Goal: Task Accomplishment & Management: Complete application form

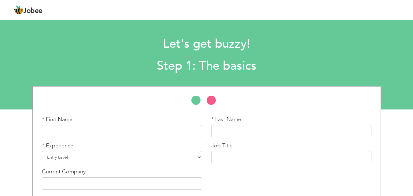
scroll to position [26, 0]
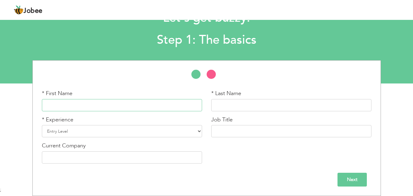
click at [134, 105] on input "text" at bounding box center [122, 105] width 160 height 12
type input "Sameer"
type input "Khan"
click at [126, 135] on select "Entry Level Less than 1 Year 1 Year 2 Years 3 Years 4 Years 5 Years 6 Years 7 Y…" at bounding box center [122, 131] width 160 height 12
click at [239, 163] on div "* First Name Sameer * Last Name Khan * Experience Entry Level Less than 1 Year …" at bounding box center [206, 129] width 339 height 79
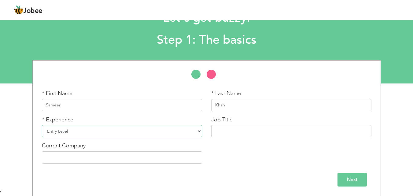
click at [108, 136] on select "Entry Level Less than 1 Year 1 Year 2 Years 3 Years 4 Years 5 Years 6 Years 7 Y…" at bounding box center [122, 131] width 160 height 12
click at [119, 129] on select "Entry Level Less than 1 Year 1 Year 2 Years 3 Years 4 Years 5 Years 6 Years 7 Y…" at bounding box center [122, 131] width 160 height 12
drag, startPoint x: 300, startPoint y: 159, endPoint x: 378, endPoint y: 130, distance: 83.9
click at [300, 159] on div "* First Name Sameer * Last Name Khan * Experience Entry Level Less than 1 Year …" at bounding box center [206, 129] width 339 height 79
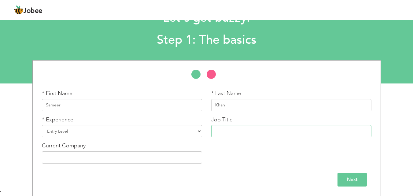
click at [221, 133] on input "text" at bounding box center [291, 131] width 160 height 12
type input "Customer Support Specialist"
click at [108, 158] on input "text" at bounding box center [122, 157] width 160 height 12
type input "Outsource Tel"
click at [106, 138] on div "* Experience Entry Level Less than 1 Year 1 Year 2 Years 3 Years 4 Years 5 Year…" at bounding box center [121, 129] width 169 height 26
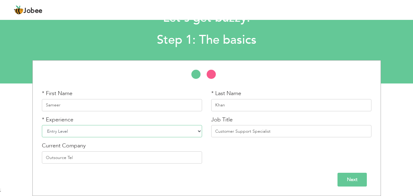
click at [108, 131] on select "Entry Level Less than 1 Year 1 Year 2 Years 3 Years 4 Years 5 Years 6 Years 7 Y…" at bounding box center [122, 131] width 160 height 12
select select "11"
click at [42, 125] on select "Entry Level Less than 1 Year 1 Year 2 Years 3 Years 4 Years 5 Years 6 Years 7 Y…" at bounding box center [122, 131] width 160 height 12
drag, startPoint x: 107, startPoint y: 127, endPoint x: 169, endPoint y: 99, distance: 68.0
click at [75, 57] on section "Let's get buzzy! Step 1: The basics * First Name Sameer * Last Name Khan" at bounding box center [206, 38] width 413 height 92
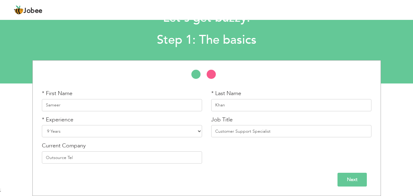
click at [360, 181] on input "Next" at bounding box center [351, 180] width 29 height 14
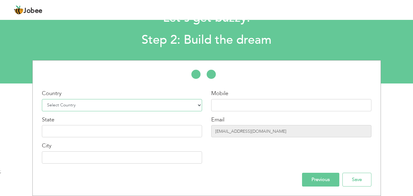
click at [82, 103] on select "Select Country Afghanistan Albania Algeria American Samoa Andorra Angola Anguil…" at bounding box center [122, 105] width 160 height 12
select select "166"
click at [42, 99] on select "Select Country Afghanistan Albania Algeria American Samoa Andorra Angola Anguil…" at bounding box center [122, 105] width 160 height 12
click at [229, 104] on input "text" at bounding box center [291, 105] width 160 height 12
click at [233, 106] on input "text" at bounding box center [291, 105] width 160 height 12
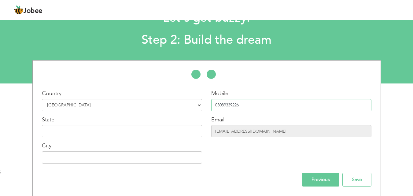
type input "03089339226"
click at [167, 136] on input "text" at bounding box center [122, 131] width 160 height 12
type input "O"
type input "Punjab"
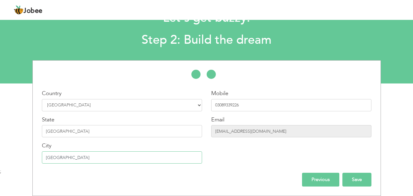
type input "Lahore"
click at [356, 180] on input "Save" at bounding box center [356, 180] width 29 height 14
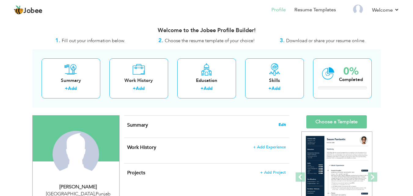
click at [284, 125] on span "Edit" at bounding box center [281, 125] width 7 height 4
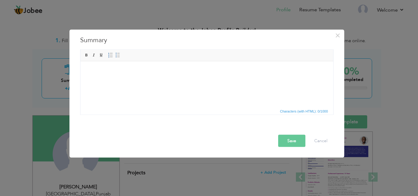
click at [137, 80] on html at bounding box center [206, 70] width 252 height 19
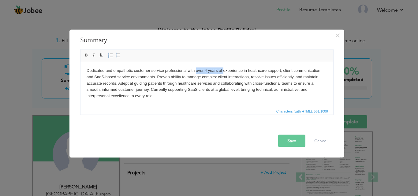
drag, startPoint x: 222, startPoint y: 71, endPoint x: 196, endPoint y: 72, distance: 26.6
click at [196, 72] on body "Dedicated and empathetic customer service professional with over 4 years of exp…" at bounding box center [206, 83] width 240 height 32
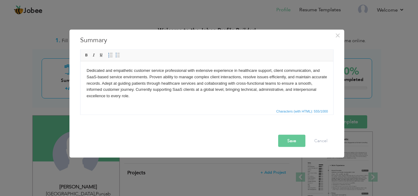
click at [294, 141] on button "Save" at bounding box center [291, 140] width 27 height 12
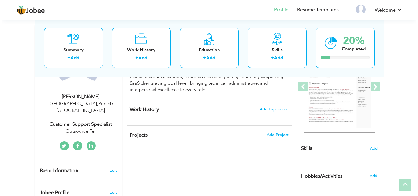
scroll to position [93, 0]
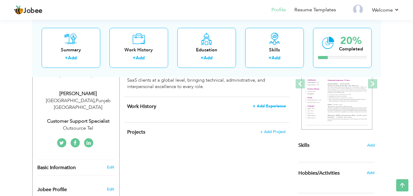
click at [273, 106] on span "+ Add Experience" at bounding box center [269, 106] width 33 height 4
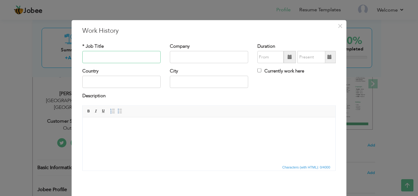
click at [127, 60] on input "text" at bounding box center [121, 57] width 78 height 12
paste input "Client Care Specialist"
type input "Client Care Specialist"
click at [193, 59] on input "text" at bounding box center [209, 57] width 78 height 12
click at [196, 59] on input "text" at bounding box center [209, 57] width 78 height 12
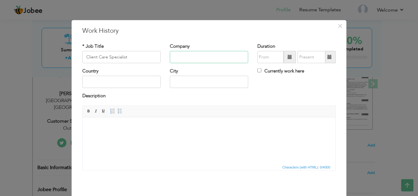
paste input "Evercare Hospital"
type input "Evercare Hospital"
click at [288, 57] on span at bounding box center [289, 57] width 4 height 4
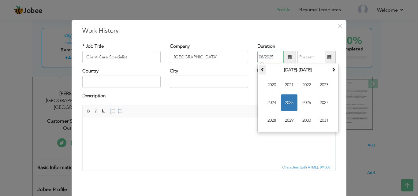
click at [263, 73] on th at bounding box center [262, 69] width 7 height 9
click at [277, 69] on th "2000-2011" at bounding box center [298, 69] width 64 height 9
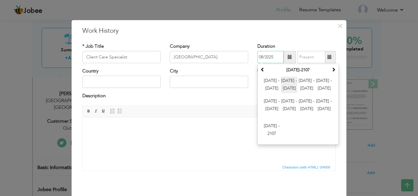
click at [287, 79] on span "2012 - 2023" at bounding box center [289, 85] width 17 height 17
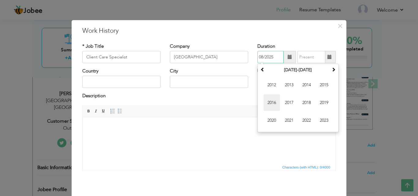
click at [272, 105] on span "2016" at bounding box center [271, 102] width 17 height 17
click at [331, 71] on span at bounding box center [333, 69] width 4 height 4
click at [260, 69] on span at bounding box center [262, 69] width 4 height 4
click at [283, 81] on span "Feb" at bounding box center [289, 85] width 17 height 17
type input "02/2016"
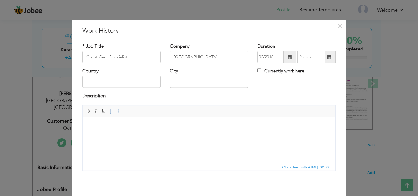
click at [327, 55] on span at bounding box center [329, 57] width 4 height 4
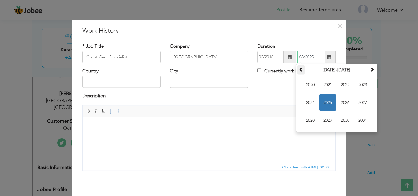
click at [299, 70] on span at bounding box center [301, 69] width 4 height 4
click at [326, 118] on span "2019" at bounding box center [327, 120] width 17 height 17
click at [308, 84] on span "Jan" at bounding box center [310, 85] width 17 height 17
type input "01/2019"
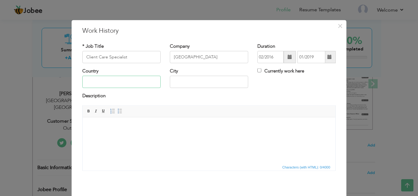
click at [122, 78] on input "text" at bounding box center [121, 82] width 78 height 12
type input "Pakistan"
click at [187, 79] on input "text" at bounding box center [209, 82] width 78 height 12
type input "Lahore"
drag, startPoint x: 230, startPoint y: 136, endPoint x: 223, endPoint y: 137, distance: 7.4
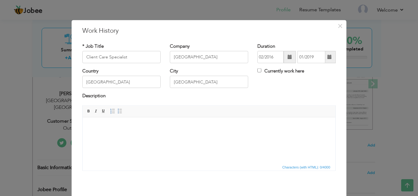
click at [223, 136] on html at bounding box center [209, 126] width 252 height 19
click at [138, 124] on body at bounding box center [209, 126] width 240 height 6
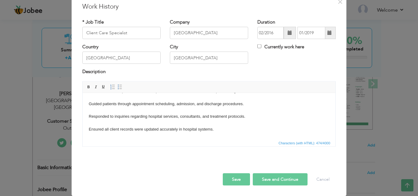
scroll to position [0, 0]
click at [89, 102] on body "Served as the first point of contact for patients and their families in a hospi…" at bounding box center [209, 127] width 240 height 57
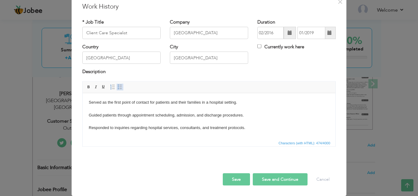
click at [119, 88] on span at bounding box center [119, 86] width 5 height 5
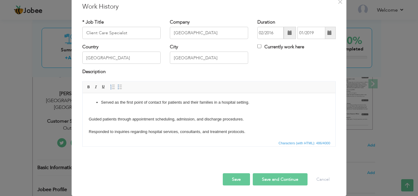
click at [88, 119] on html "Served as the first point of contact for patients and their families in a hospi…" at bounding box center [209, 129] width 252 height 73
click at [118, 87] on span at bounding box center [119, 86] width 5 height 5
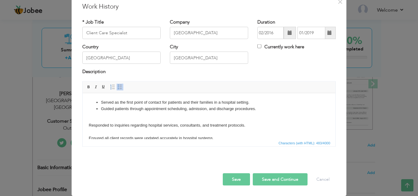
click at [88, 128] on html "Served as the first point of contact for patients and their families in a hospi…" at bounding box center [209, 126] width 252 height 67
click at [94, 122] on body "Served as the first point of contact for patients and their families in a hospi…" at bounding box center [209, 126] width 240 height 55
click at [89, 125] on body "Served as the first point of contact for patients and their families in a hospi…" at bounding box center [209, 126] width 240 height 55
click at [117, 78] on div "Description" at bounding box center [209, 74] width 262 height 13
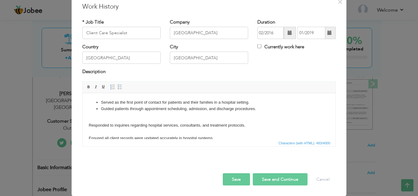
click at [116, 83] on span "Editor toolbars Basic Styles Bold Italic Underline Paragraph Insert/Remove Numb…" at bounding box center [209, 87] width 252 height 12
click at [117, 85] on span at bounding box center [119, 86] width 5 height 5
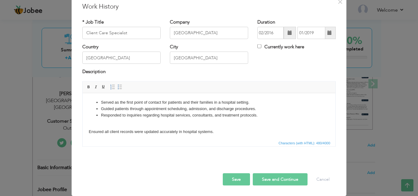
click at [87, 133] on html "Served as the first point of contact for patients and their families in a hospi…" at bounding box center [209, 123] width 252 height 61
click at [118, 90] on link "Insert/Remove Bulleted List" at bounding box center [119, 86] width 7 height 7
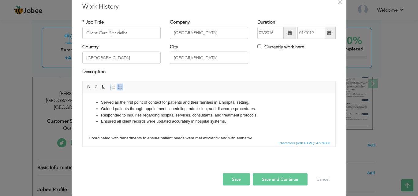
click at [87, 137] on html "Served as the first point of contact for patients and their families in a hospi…" at bounding box center [209, 120] width 252 height 54
click at [111, 89] on span at bounding box center [112, 86] width 5 height 5
click at [117, 88] on span at bounding box center [119, 86] width 5 height 5
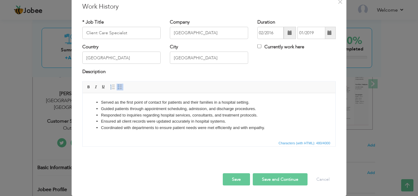
click at [270, 181] on button "Save and Continue" at bounding box center [279, 179] width 55 height 12
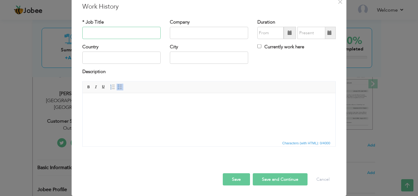
click at [108, 29] on input "text" at bounding box center [121, 33] width 78 height 12
paste input "Customer Care Representative"
type input "Customer Care Representative"
click at [218, 34] on input "text" at bounding box center [209, 33] width 78 height 12
paste input "Shehzad Tabbasam Ltd."
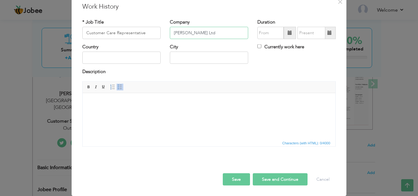
type input "Shehzad Tabbasam Ltd"
click at [285, 35] on span at bounding box center [289, 33] width 12 height 12
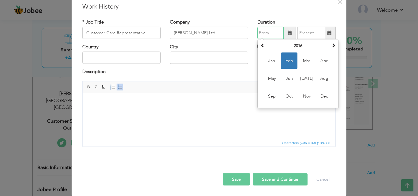
click at [284, 57] on span "Feb" at bounding box center [289, 61] width 17 height 17
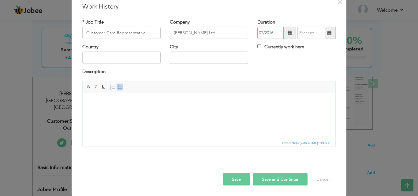
click at [275, 34] on input "02/2016" at bounding box center [270, 33] width 26 height 12
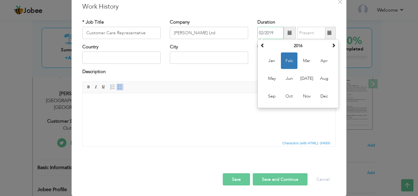
type input "02/2019"
click at [245, 87] on span "Editor toolbars Basic Styles Bold Italic Underline Paragraph Insert/Remove Numb…" at bounding box center [209, 87] width 252 height 12
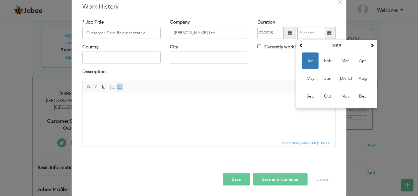
click at [319, 32] on input "text" at bounding box center [311, 33] width 28 height 12
click at [370, 47] on span at bounding box center [372, 45] width 4 height 4
click at [359, 91] on span "Dec" at bounding box center [362, 96] width 17 height 17
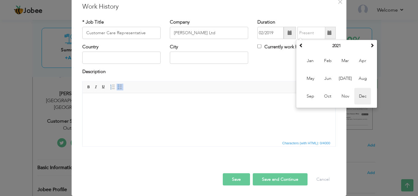
type input "12/2021"
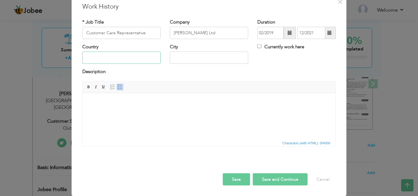
click at [108, 55] on input "text" at bounding box center [121, 58] width 78 height 12
type input "Pakistan"
type input "`"
click at [191, 53] on input "Lahore" at bounding box center [209, 58] width 78 height 12
click at [194, 56] on input "Lahore" at bounding box center [209, 58] width 78 height 12
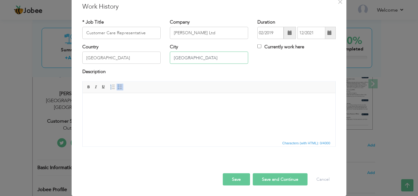
type input "Lahore"
click at [129, 105] on body at bounding box center [209, 102] width 240 height 6
click at [143, 112] on html at bounding box center [209, 102] width 252 height 19
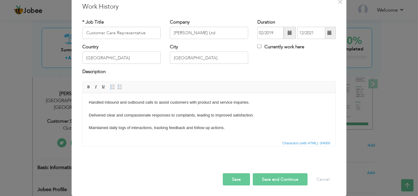
scroll to position [16, 0]
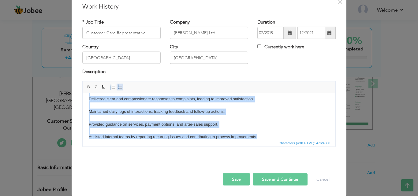
click at [120, 86] on span at bounding box center [119, 86] width 5 height 5
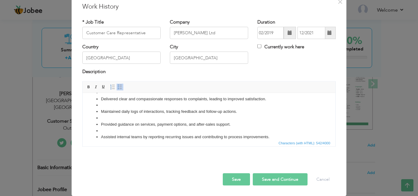
click at [123, 106] on li at bounding box center [209, 105] width 216 height 6
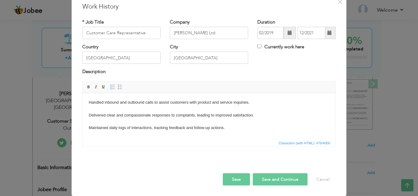
scroll to position [0, 0]
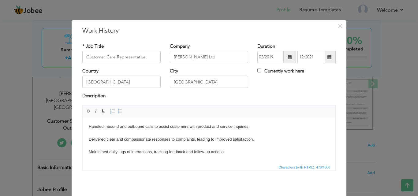
click at [89, 128] on body "Handled inbound and outbound calls to assist customers with product and service…" at bounding box center [209, 151] width 240 height 57
click at [117, 113] on span at bounding box center [119, 111] width 5 height 5
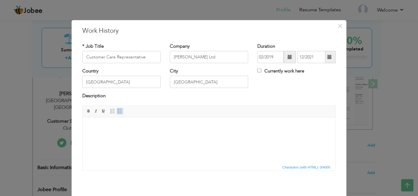
click at [119, 111] on span at bounding box center [119, 111] width 5 height 5
click at [116, 136] on html at bounding box center [209, 126] width 252 height 19
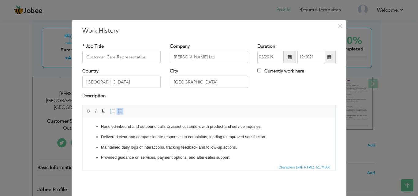
click at [101, 127] on p "Handled inbound and outbound calls to assist customers with product and service…" at bounding box center [209, 126] width 216 height 6
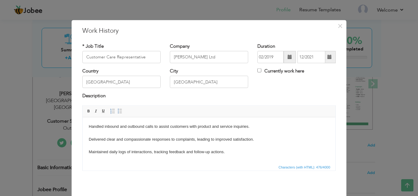
click at [90, 128] on body "Handled inbound and outbound calls to assist customers with product and service…" at bounding box center [209, 151] width 240 height 57
click at [90, 127] on body "Handled inbound and outbound calls to assist customers with product and service…" at bounding box center [209, 151] width 240 height 57
click at [89, 125] on body "Handled inbound and outbound calls to assist customers with product and service…" at bounding box center [209, 151] width 240 height 57
click at [120, 112] on link "Insert/Remove Bulleted List" at bounding box center [119, 111] width 7 height 7
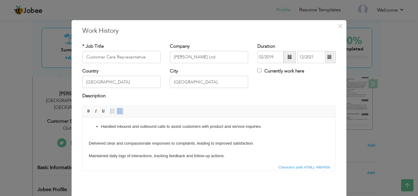
click at [87, 145] on html "Handled inbound and outbound calls to assist customers with product and service…" at bounding box center [209, 153] width 252 height 73
click at [118, 105] on div "Rich Text Editor, workEditor Editor toolbars Basic Styles Bold Italic Underline…" at bounding box center [208, 137] width 253 height 65
click at [117, 110] on span at bounding box center [119, 111] width 5 height 5
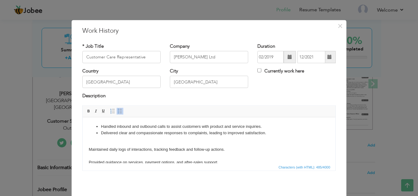
click at [89, 149] on body "Handled inbound and outbound calls to assist customers with product and service…" at bounding box center [209, 150] width 240 height 55
click at [108, 163] on span "Characters (with HTML): 485/4000" at bounding box center [209, 166] width 252 height 7
click at [89, 149] on body "Handled inbound and outbound calls to assist customers with product and service…" at bounding box center [209, 150] width 240 height 55
click at [94, 149] on body "Handled inbound and outbound calls to assist customers with product and service…" at bounding box center [209, 150] width 240 height 55
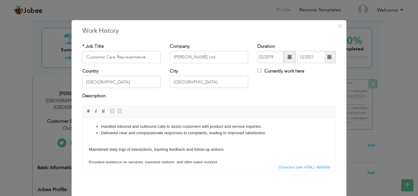
click at [90, 149] on body "Handled inbound and outbound calls to assist customers with product and service…" at bounding box center [209, 150] width 240 height 55
click at [118, 112] on span at bounding box center [119, 111] width 5 height 5
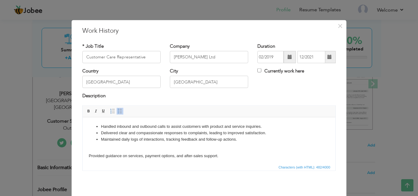
click at [88, 155] on html "Handled inbound and outbound calls to assist customers with product and service…" at bounding box center [209, 147] width 252 height 61
click at [97, 156] on body "Handled inbound and outbound calls to assist customers with product and service…" at bounding box center [209, 147] width 240 height 49
click at [87, 156] on html "Handled inbound and outbound calls to assist customers with product and service…" at bounding box center [209, 147] width 252 height 61
click at [116, 111] on link "Insert/Remove Bulleted List" at bounding box center [119, 111] width 7 height 7
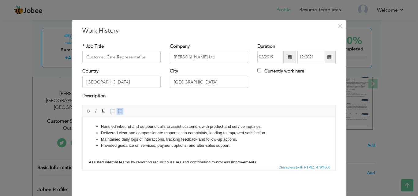
click at [87, 161] on html "Handled inbound and outbound calls to assist customers with product and service…" at bounding box center [209, 144] width 252 height 54
click at [117, 109] on span at bounding box center [119, 111] width 5 height 5
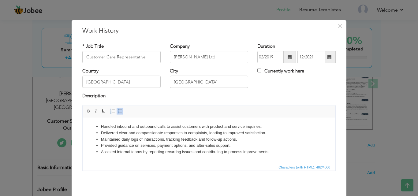
scroll to position [24, 0]
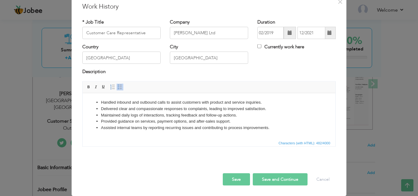
click at [277, 179] on button "Save and Continue" at bounding box center [279, 179] width 55 height 12
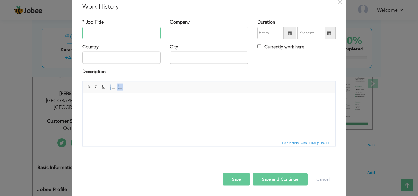
click at [107, 37] on input "text" at bounding box center [121, 33] width 78 height 12
click at [131, 34] on input "text" at bounding box center [121, 33] width 78 height 12
paste input "Medical Biller"
type input "Medical Biller"
click at [184, 27] on input "text" at bounding box center [209, 33] width 78 height 12
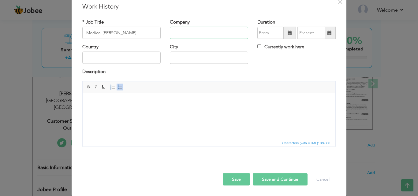
paste input "Primemed Billing"
type input "Primemed Billing"
click at [285, 36] on span at bounding box center [289, 33] width 12 height 12
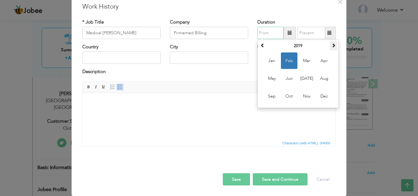
click at [331, 43] on span at bounding box center [333, 45] width 4 height 4
click at [332, 46] on span at bounding box center [333, 45] width 4 height 4
click at [269, 59] on span "Jan" at bounding box center [271, 61] width 17 height 17
type input "01/2022"
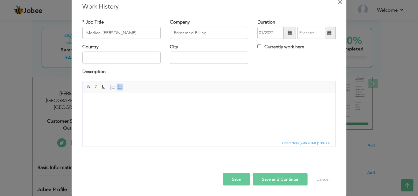
click at [337, 5] on span "×" at bounding box center [339, 1] width 5 height 11
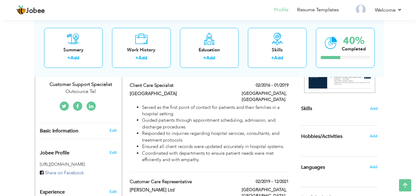
scroll to position [129, 0]
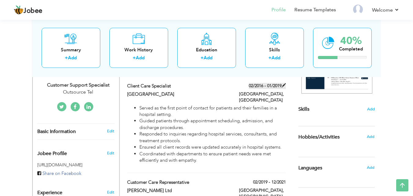
click at [274, 87] on label "02/2016 - 01/2019" at bounding box center [267, 86] width 37 height 6
type input "Client Care Specialist"
type input "Evercare Hospital"
type input "02/2016"
type input "01/2019"
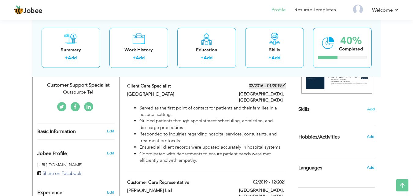
type input "Pakistan"
type input "Lahore"
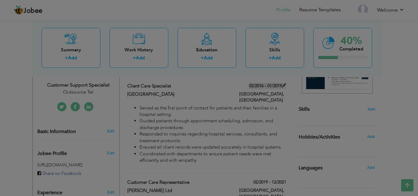
scroll to position [0, 0]
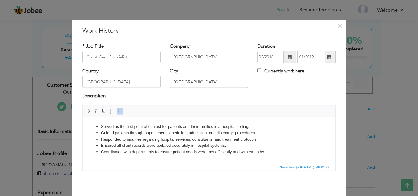
click at [327, 58] on span at bounding box center [329, 57] width 4 height 4
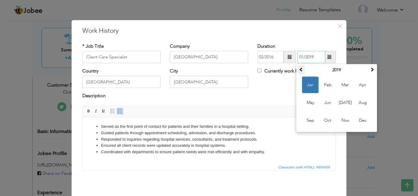
click at [299, 71] on span at bounding box center [301, 69] width 4 height 4
click at [362, 122] on span "Dec" at bounding box center [362, 120] width 17 height 17
type input "12/2018"
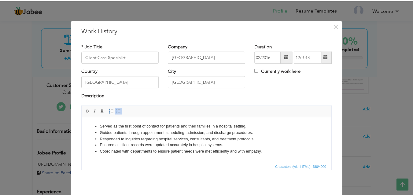
scroll to position [24, 0]
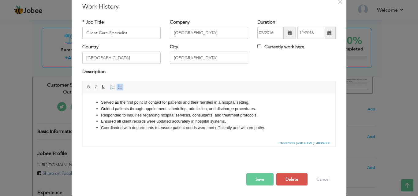
click at [255, 182] on button "Save" at bounding box center [259, 179] width 27 height 12
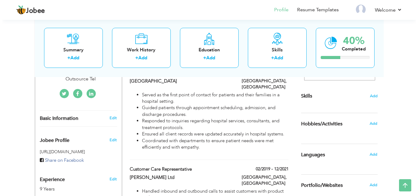
scroll to position [149, 0]
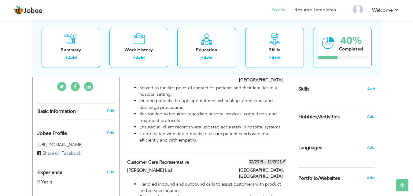
click at [257, 159] on label "02/2019 - 12/2021" at bounding box center [267, 162] width 37 height 6
type input "Customer Care Representative"
type input "Shehzad Tabbasam Ltd"
type input "02/2019"
type input "12/2021"
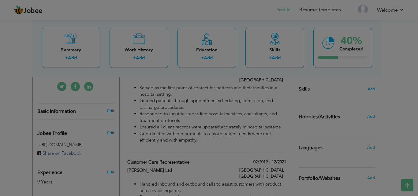
scroll to position [0, 0]
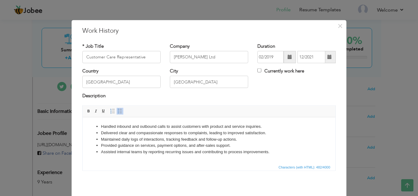
click at [287, 55] on span at bounding box center [289, 57] width 4 height 4
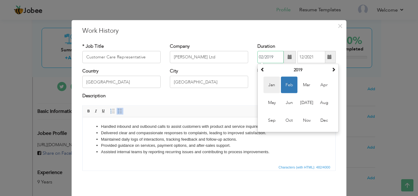
click at [268, 81] on span "Jan" at bounding box center [271, 85] width 17 height 17
type input "01/2019"
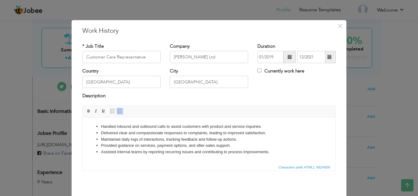
click at [327, 58] on span at bounding box center [329, 57] width 4 height 4
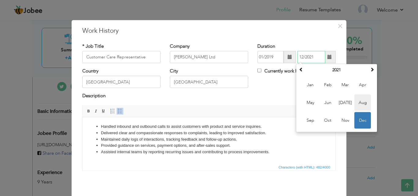
click at [364, 103] on span "Aug" at bounding box center [362, 102] width 17 height 17
type input "08/2021"
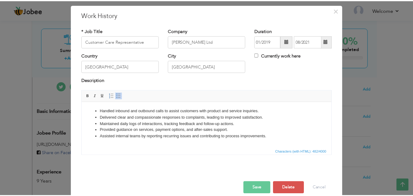
scroll to position [24, 0]
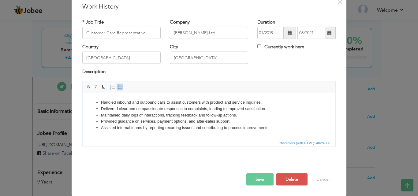
click at [252, 177] on button "Save" at bounding box center [259, 179] width 27 height 12
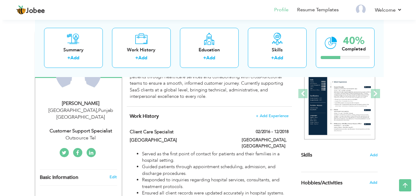
scroll to position [82, 0]
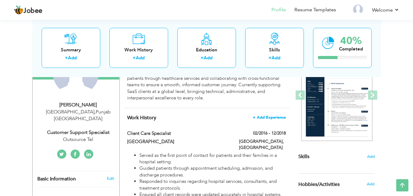
click at [264, 118] on span "+ Add Experience" at bounding box center [269, 117] width 33 height 4
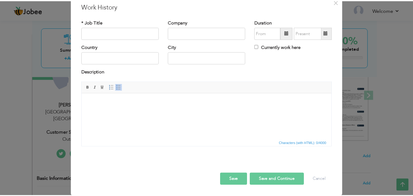
scroll to position [0, 0]
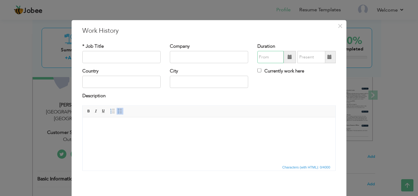
click at [273, 56] on input "text" at bounding box center [270, 57] width 26 height 12
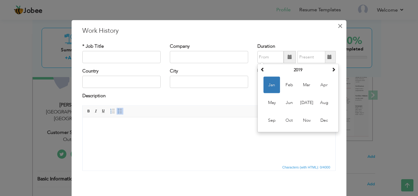
click at [338, 25] on span "×" at bounding box center [339, 25] width 5 height 11
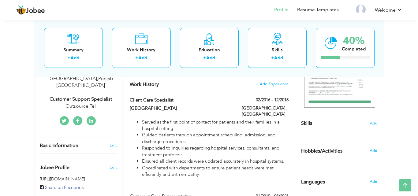
scroll to position [109, 0]
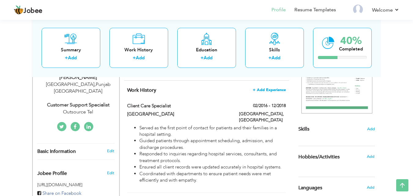
click at [260, 89] on span "+ Add Experience" at bounding box center [269, 90] width 33 height 4
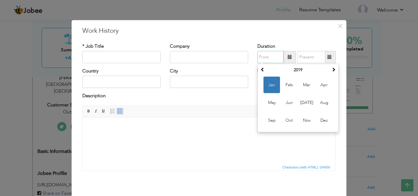
click at [260, 56] on input "text" at bounding box center [270, 57] width 26 height 12
click at [269, 122] on span "Sep" at bounding box center [271, 120] width 17 height 17
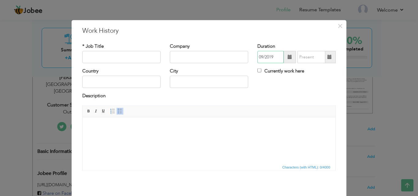
click at [274, 57] on input "09/2019" at bounding box center [270, 57] width 26 height 12
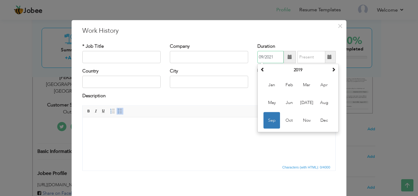
type input "09/2021"
click at [305, 58] on input "text" at bounding box center [311, 57] width 28 height 12
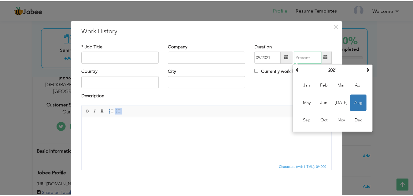
scroll to position [24, 0]
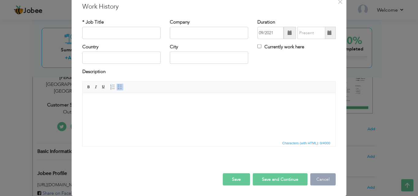
click at [322, 181] on button "Cancel" at bounding box center [322, 179] width 25 height 12
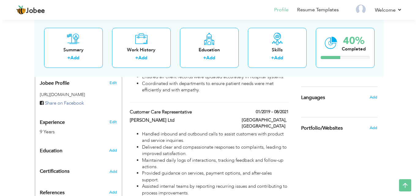
scroll to position [201, 0]
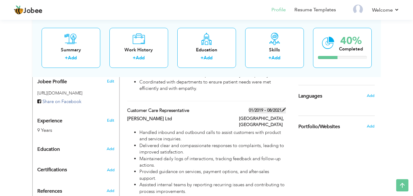
click at [273, 107] on label "01/2019 - 08/2021" at bounding box center [267, 110] width 37 height 6
type input "Customer Care Representative"
type input "Shehzad Tabbasam Ltd"
type input "01/2019"
type input "08/2021"
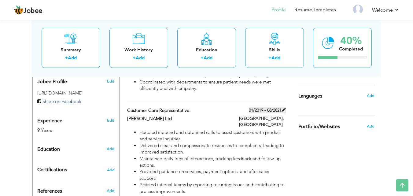
type input "Pakistan"
type input "Lahore"
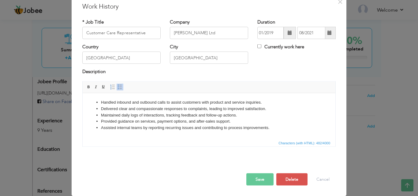
scroll to position [0, 0]
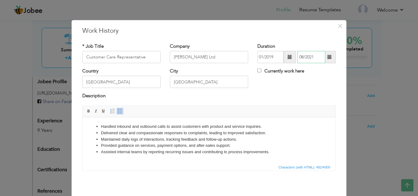
click at [317, 58] on input "08/2021" at bounding box center [311, 57] width 28 height 12
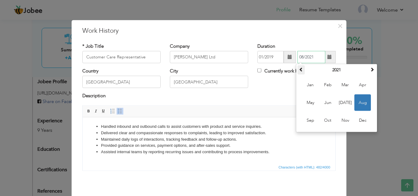
click at [301, 72] on th at bounding box center [300, 69] width 7 height 9
click at [337, 86] on span "Mar" at bounding box center [345, 85] width 17 height 17
type input "03/2020"
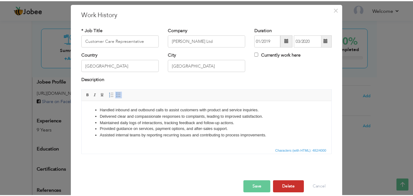
scroll to position [24, 0]
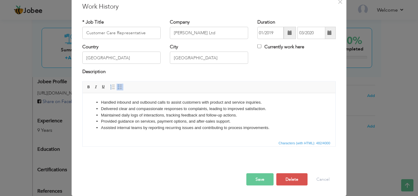
click at [253, 180] on button "Save" at bounding box center [259, 179] width 27 height 12
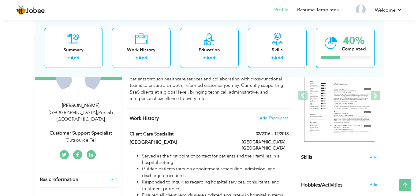
scroll to position [81, 0]
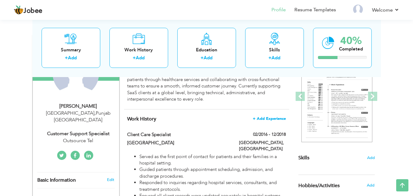
click at [274, 117] on span "+ Add Experience" at bounding box center [269, 118] width 33 height 4
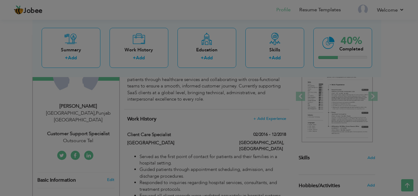
scroll to position [0, 0]
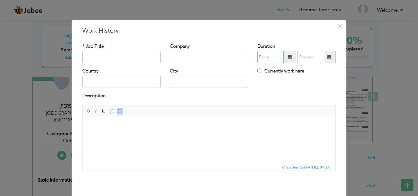
click at [276, 54] on input "text" at bounding box center [270, 57] width 26 height 12
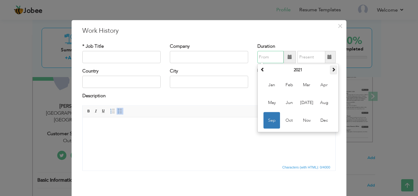
click at [329, 72] on th at bounding box center [332, 69] width 7 height 9
click at [315, 75] on td "Jan Feb Mar Apr May Jun Jul Aug Sep Oct Nov Dec" at bounding box center [298, 103] width 78 height 56
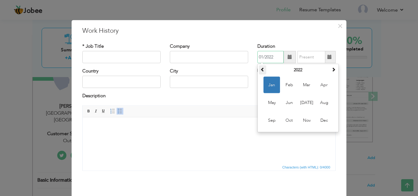
click at [261, 71] on span at bounding box center [262, 69] width 4 height 4
click at [324, 86] on span "Apr" at bounding box center [323, 85] width 17 height 17
type input "04/2020"
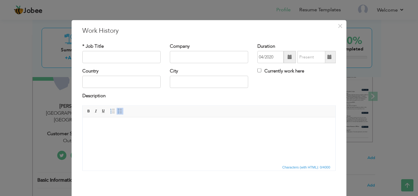
click at [327, 57] on span at bounding box center [329, 57] width 4 height 4
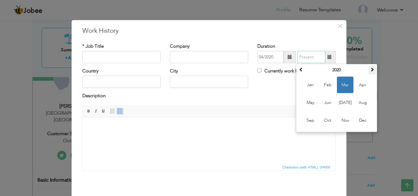
click at [370, 69] on span at bounding box center [372, 69] width 4 height 4
click at [344, 101] on span "Jul" at bounding box center [345, 102] width 17 height 17
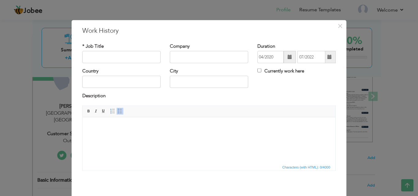
click at [327, 58] on span at bounding box center [329, 57] width 4 height 4
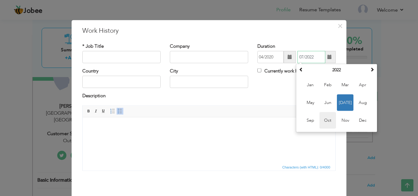
click at [323, 120] on span "Oct" at bounding box center [327, 120] width 17 height 17
type input "10/2022"
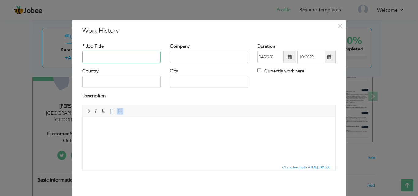
click at [129, 58] on input "text" at bounding box center [121, 57] width 78 height 12
click at [156, 56] on input "text" at bounding box center [121, 57] width 78 height 12
paste input "Medical Biller"
type input "Medical Biller"
click at [210, 57] on input "text" at bounding box center [209, 57] width 78 height 12
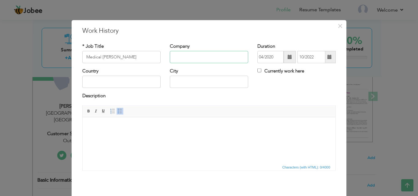
click at [194, 56] on input "text" at bounding box center [209, 57] width 78 height 12
paste input "Primemed Billing"
type input "Primemed Billing"
click at [123, 80] on input "text" at bounding box center [121, 82] width 78 height 12
type input "Pakitsn"
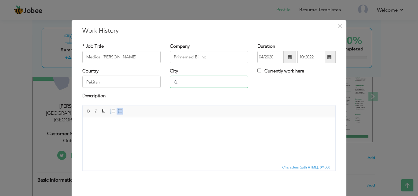
type input "Q"
drag, startPoint x: 19, startPoint y: 78, endPoint x: 9, endPoint y: 79, distance: 10.7
click at [9, 79] on div "× Work History * Job Title Medical Biller Company Primemed Billing City Q" at bounding box center [209, 98] width 418 height 196
type input "Pakistan"
type input "Lahore"
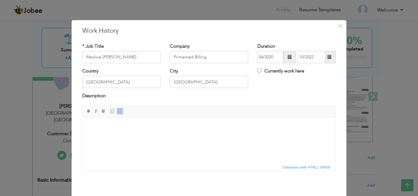
click at [152, 136] on html at bounding box center [209, 126] width 252 height 19
click at [134, 136] on html at bounding box center [209, 126] width 252 height 19
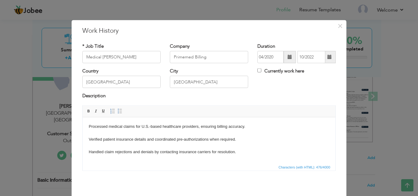
click at [90, 126] on body "Processed medical claims for U.S.-based healthcare providers, ensuring billing …" at bounding box center [209, 151] width 240 height 57
click at [118, 112] on span at bounding box center [119, 111] width 5 height 5
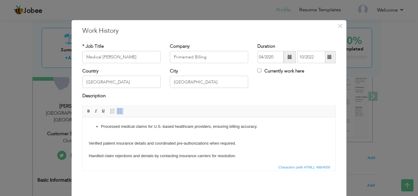
click at [86, 146] on html "Processed medical claims for U.S.-based healthcare providers, ensuring billing …" at bounding box center [209, 153] width 252 height 73
click at [117, 109] on span at bounding box center [119, 111] width 5 height 5
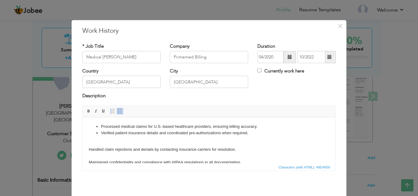
click at [89, 149] on body "Processed medical claims for U.S.-based healthcare providers, ensuring billing …" at bounding box center [209, 150] width 240 height 55
click at [119, 111] on span at bounding box center [119, 111] width 5 height 5
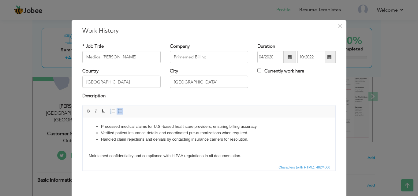
click at [87, 157] on html "Processed medical claims for U.S.-based healthcare providers, ensuring billing …" at bounding box center [209, 147] width 252 height 61
click at [120, 113] on link "Insert/Remove Bulleted List" at bounding box center [119, 111] width 7 height 7
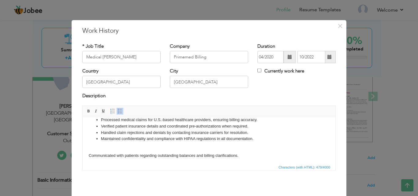
scroll to position [9, 0]
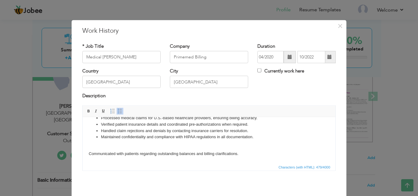
click at [89, 151] on body "Processed medical claims for U.S.-based healthcare providers, ensuring billing …" at bounding box center [209, 136] width 240 height 42
drag, startPoint x: 117, startPoint y: 111, endPoint x: 46, endPoint y: 9, distance: 124.1
click at [117, 111] on span at bounding box center [119, 111] width 5 height 5
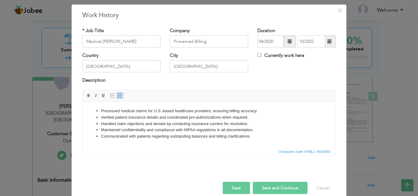
scroll to position [24, 0]
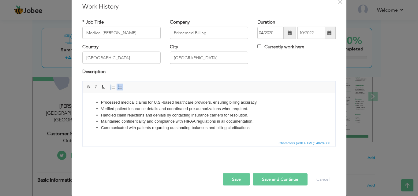
click at [283, 178] on button "Save and Continue" at bounding box center [279, 179] width 55 height 12
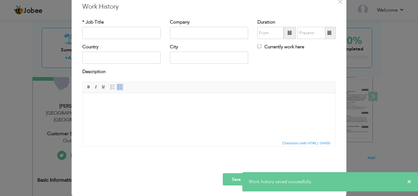
click at [285, 35] on span at bounding box center [289, 33] width 12 height 12
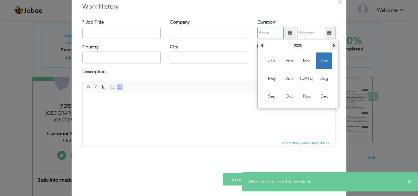
click at [329, 50] on th at bounding box center [332, 45] width 7 height 9
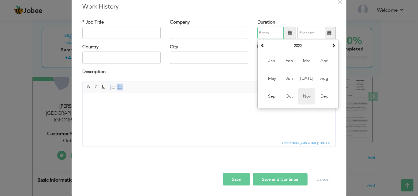
click at [300, 95] on span "Nov" at bounding box center [306, 96] width 17 height 17
type input "11/2022"
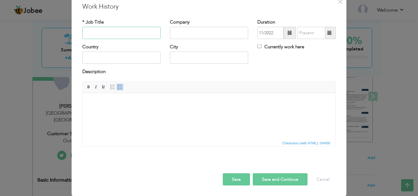
click at [132, 34] on input "text" at bounding box center [121, 33] width 78 height 12
click at [117, 33] on input "text" at bounding box center [121, 33] width 78 height 12
paste input "Customer Support Specialist"
type input "Customer Support Specialist"
click at [192, 33] on input "text" at bounding box center [209, 33] width 78 height 12
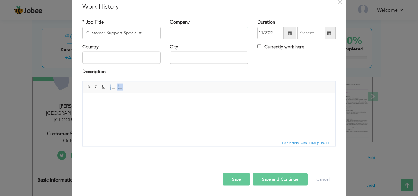
click at [200, 32] on input "text" at bounding box center [209, 33] width 78 height 12
paste input "Outsource Tel"
type input "Outsource Tel"
click at [142, 58] on input "text" at bounding box center [121, 58] width 78 height 12
type input "Pakistan"
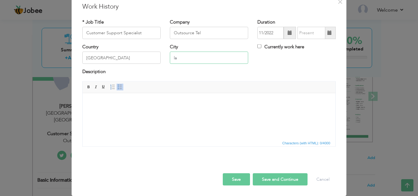
type input "l"
type input "Lahore"
click at [125, 112] on html at bounding box center [209, 102] width 252 height 19
click at [145, 112] on html at bounding box center [209, 102] width 252 height 19
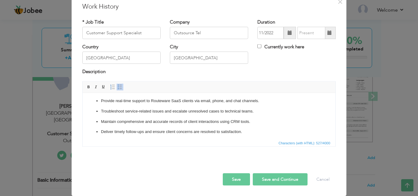
scroll to position [0, 0]
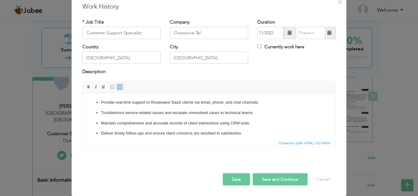
click at [102, 103] on p "Provide real-time support to Routeware SaaS clients via email, phone, and chat …" at bounding box center [209, 102] width 216 height 6
click at [101, 103] on p "Provide real-time support to Routeware SaaS clients via email, phone, and chat …" at bounding box center [209, 102] width 216 height 6
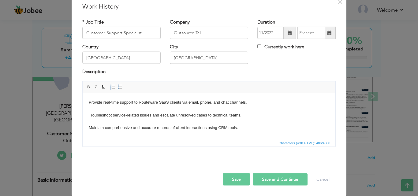
click at [89, 102] on body "Provide real-time support to Routeware SaaS clients via email, phone, and chat …" at bounding box center [209, 127] width 240 height 57
click at [120, 87] on link "Insert/Remove Bulleted List" at bounding box center [119, 86] width 7 height 7
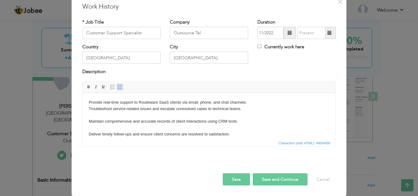
click at [118, 88] on span at bounding box center [119, 86] width 5 height 5
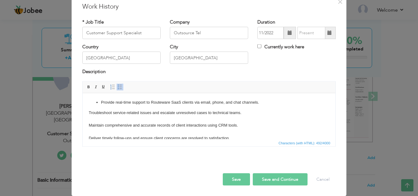
click at [89, 114] on body "Provide real-time support to Routeware SaaS clients via email, phone, and chat …" at bounding box center [209, 126] width 240 height 55
click at [121, 87] on link "Insert/Remove Bulleted List" at bounding box center [119, 86] width 7 height 7
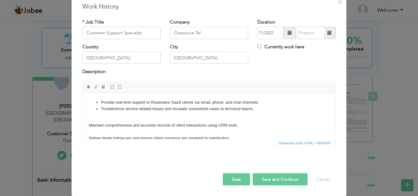
click at [88, 125] on html "Provide real-time support to Routeware SaaS clients via email, phone, and chat …" at bounding box center [209, 126] width 252 height 67
click at [117, 87] on span at bounding box center [119, 86] width 5 height 5
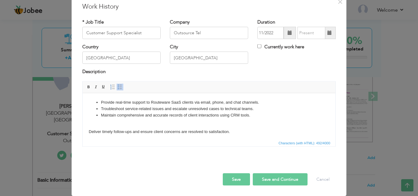
click at [89, 131] on body "Provide real-time support to Routeware SaaS clients via email, phone, and chat …" at bounding box center [209, 123] width 240 height 49
click at [99, 131] on body "Provide real-time support to Routeware SaaS clients via email, phone, and chat …" at bounding box center [209, 123] width 240 height 49
click at [89, 131] on body "Provide real-time support to Routeware SaaS clients via email, phone, and chat …" at bounding box center [209, 123] width 240 height 49
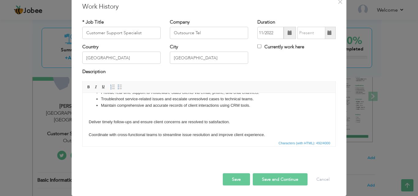
scroll to position [15, 0]
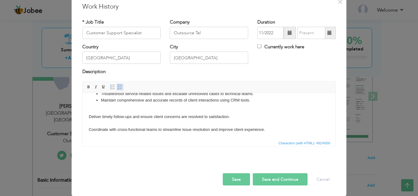
click at [119, 87] on span at bounding box center [119, 86] width 5 height 5
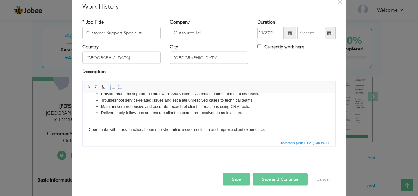
click at [88, 129] on html "Provide real-time support to Routeware SaaS clients via email, phone, and chat …" at bounding box center [209, 111] width 252 height 54
click at [118, 87] on span at bounding box center [119, 86] width 5 height 5
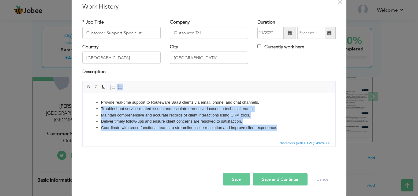
drag, startPoint x: 278, startPoint y: 127, endPoint x: 91, endPoint y: 109, distance: 188.2
click at [91, 109] on ul "Provide real-time support to Routeware SaaS clients via email, phone, and chat …" at bounding box center [209, 115] width 240 height 32
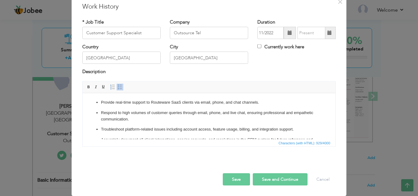
click at [100, 113] on ul "Provide real-time support to Routeware SaaS clients via email, phone, and chat …" at bounding box center [209, 142] width 240 height 87
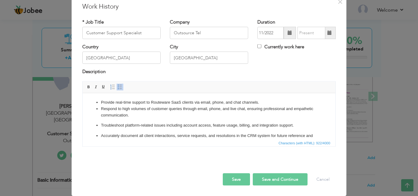
click at [100, 125] on ul "Provide real-time support to Routeware SaaS clients via email, phone, and chat …" at bounding box center [209, 140] width 240 height 83
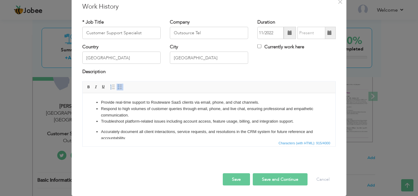
click at [101, 131] on p "Accurately document all client interactions, service requests, and resolutions …" at bounding box center [209, 134] width 216 height 13
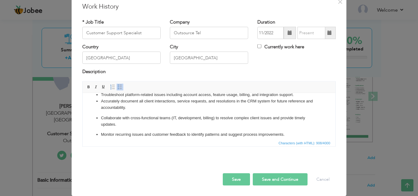
scroll to position [29, 0]
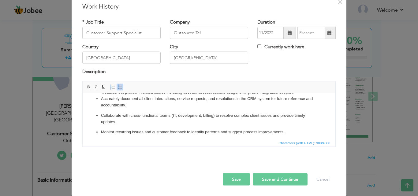
click at [101, 116] on p "Collaborate with cross-functional teams (IT, development, billing) to resolve c…" at bounding box center [209, 118] width 216 height 13
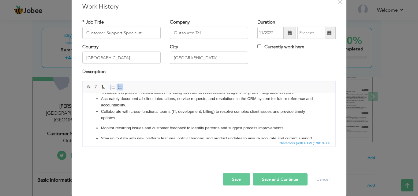
click at [100, 128] on ul "Provide real-time support to Routeware SaaS clients via email, phone, and chat …" at bounding box center [209, 106] width 240 height 72
click at [100, 126] on ul "Provide real-time support to Routeware SaaS clients via email, phone, and chat …" at bounding box center [209, 106] width 240 height 72
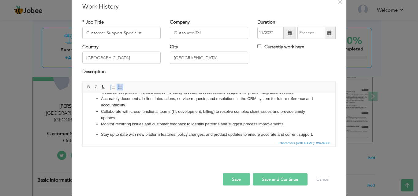
click at [101, 133] on p "Stay up to date with new platform features, policy changes, and product updates…" at bounding box center [209, 134] width 216 height 6
click at [100, 134] on ul "Provide real-time support to Routeware SaaS clients via email, phone, and chat …" at bounding box center [209, 104] width 240 height 68
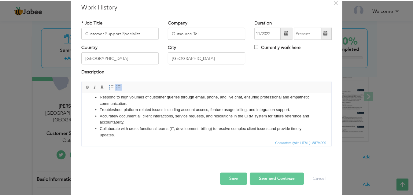
scroll to position [0, 0]
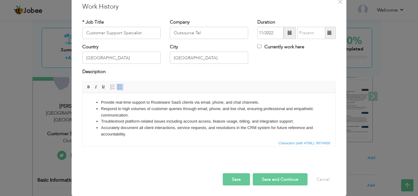
click at [238, 178] on button "Save" at bounding box center [236, 179] width 27 height 12
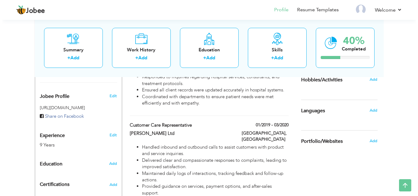
scroll to position [181, 0]
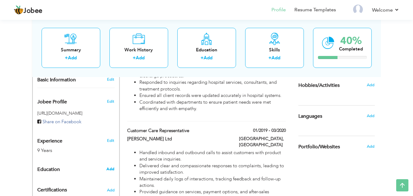
click at [111, 166] on span "Add" at bounding box center [110, 169] width 8 height 6
radio input "true"
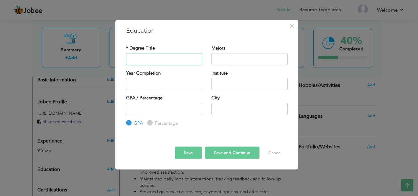
click at [179, 57] on input "text" at bounding box center [164, 59] width 76 height 12
click at [150, 59] on input "text" at bounding box center [164, 59] width 76 height 12
click at [143, 59] on input "Ba" at bounding box center [164, 59] width 76 height 12
drag, startPoint x: 192, startPoint y: 59, endPoint x: 130, endPoint y: 58, distance: 62.7
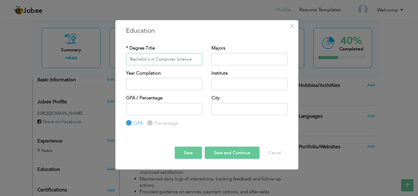
click at [130, 58] on input "Bachelor's in Computer Science" at bounding box center [164, 59] width 76 height 12
click at [218, 58] on input "text" at bounding box center [249, 59] width 76 height 12
click at [156, 59] on input "Bachelor's in Computer Science" at bounding box center [164, 59] width 76 height 12
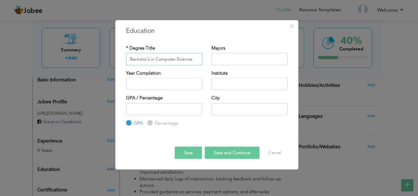
paste input "of Science in Computer Science"
type input "Bachelor of Science in Computer Science"
click at [236, 59] on input "text" at bounding box center [249, 59] width 76 height 12
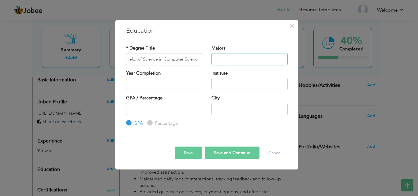
scroll to position [0, 0]
click at [264, 69] on div "* Degree Title Bachelor of Science in Computer Science Majors Year Completion I…" at bounding box center [206, 85] width 171 height 91
click at [263, 60] on input "text" at bounding box center [249, 59] width 76 height 12
type input "Computer Science"
click at [171, 86] on input "2025" at bounding box center [164, 84] width 76 height 12
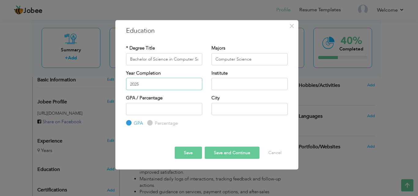
click at [154, 86] on input "2025" at bounding box center [164, 84] width 76 height 12
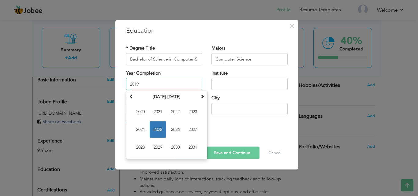
type input "2019"
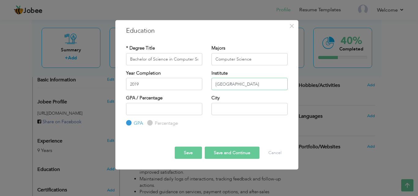
type input "University of South Asia"
click at [241, 110] on input "text" at bounding box center [249, 109] width 76 height 12
type input "l"
type input "Lahore"
click at [239, 153] on button "Save and Continue" at bounding box center [231, 153] width 55 height 12
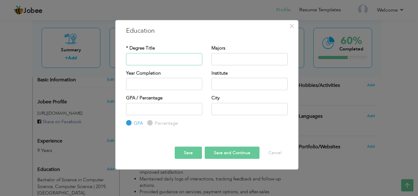
click at [168, 59] on input "text" at bounding box center [164, 59] width 76 height 12
type input "ICS"
type input "S"
type input "Computer"
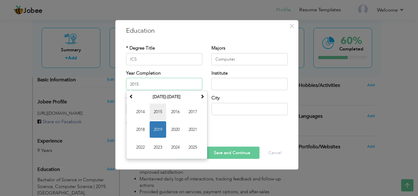
click at [161, 113] on span "2015" at bounding box center [157, 112] width 17 height 17
type input "2015"
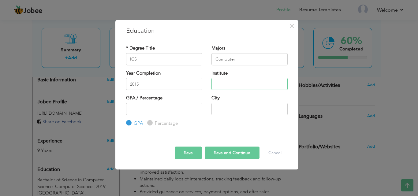
click at [238, 80] on input "text" at bounding box center [249, 84] width 76 height 12
click at [230, 87] on input "text" at bounding box center [249, 84] width 76 height 12
paste input "Allied Group of Colleges Satellite Town"
type input "Allied Group of Colleges Satellite Town"
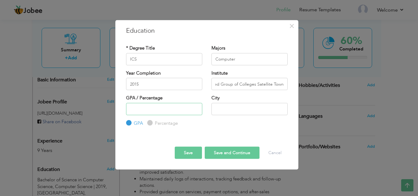
click at [163, 110] on input "number" at bounding box center [164, 109] width 76 height 12
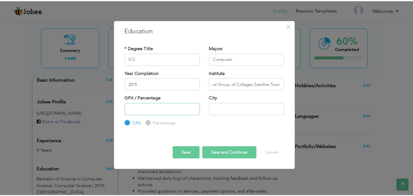
scroll to position [0, 0]
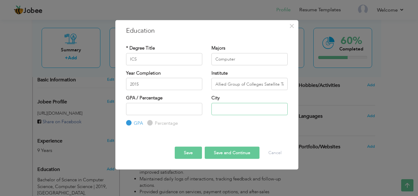
click at [251, 111] on input "text" at bounding box center [249, 109] width 76 height 12
click at [227, 109] on input "text" at bounding box center [249, 109] width 76 height 12
paste input "Gujranwala"
type input "Gujranwala"
click at [193, 152] on button "Save" at bounding box center [188, 153] width 27 height 12
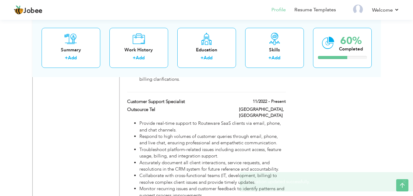
scroll to position [408, 0]
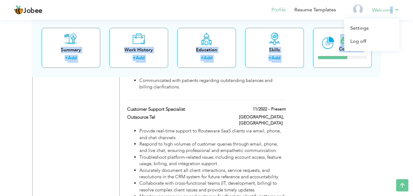
drag, startPoint x: 412, startPoint y: 140, endPoint x: 391, endPoint y: 3, distance: 138.9
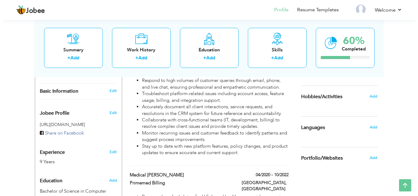
scroll to position [163, 0]
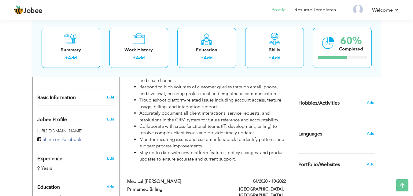
click at [112, 94] on link "Edit" at bounding box center [110, 97] width 7 height 6
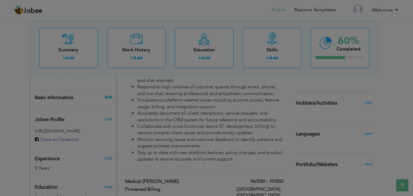
type input "Sameer"
type input "Khan"
type input "03089339226"
select select "number:166"
type input "[GEOGRAPHIC_DATA]"
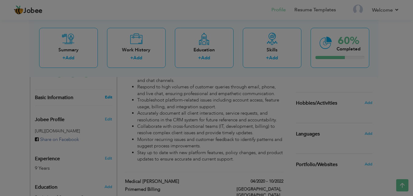
type input "[GEOGRAPHIC_DATA]"
select select "number:11"
type input "Outsource Tel"
type input "Customer Support Specialist"
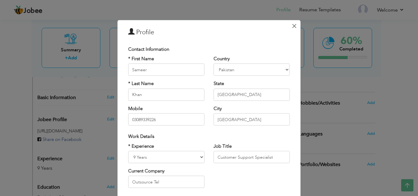
click at [292, 26] on span "×" at bounding box center [293, 25] width 5 height 11
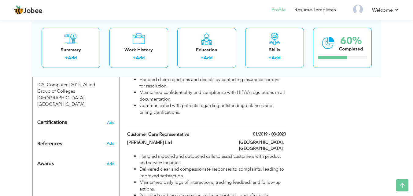
scroll to position [307, 0]
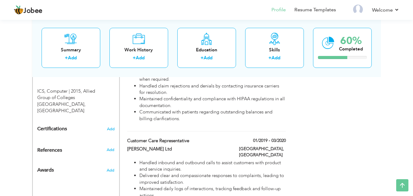
click at [115, 123] on div "Certifications Add" at bounding box center [76, 129] width 86 height 12
click at [112, 127] on span "Add" at bounding box center [111, 129] width 8 height 4
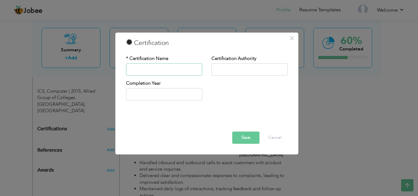
paste input "HCIA Routing & Switching"
type input "HCIA Routing & Switching"
drag, startPoint x: 238, startPoint y: 67, endPoint x: 227, endPoint y: 70, distance: 10.8
click at [238, 67] on input "text" at bounding box center [249, 69] width 76 height 12
paste input "Corvit System, [GEOGRAPHIC_DATA]"
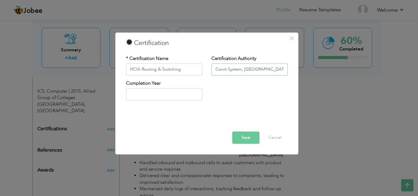
type input "Corvit System, [GEOGRAPHIC_DATA]"
click at [182, 94] on input "2025" at bounding box center [164, 94] width 76 height 12
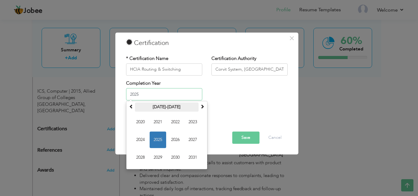
click at [162, 105] on th "2020-2031" at bounding box center [167, 107] width 64 height 9
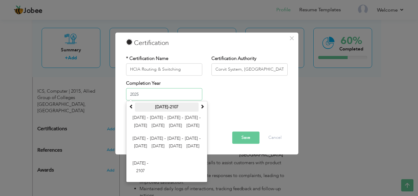
click at [168, 110] on th "2000-2107" at bounding box center [167, 107] width 64 height 9
click at [130, 107] on span at bounding box center [131, 107] width 4 height 4
click at [204, 108] on span at bounding box center [202, 107] width 4 height 4
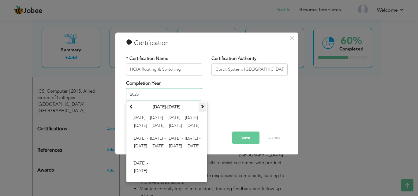
click at [204, 108] on span at bounding box center [202, 107] width 4 height 4
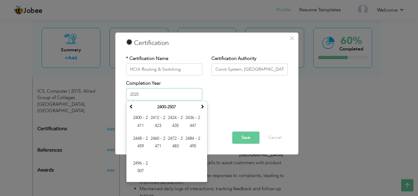
drag, startPoint x: 150, startPoint y: 94, endPoint x: 124, endPoint y: 92, distance: 26.4
click at [125, 92] on div "Completion Year 2025 August 2425 Su Mo Tu We Th Fr Sa 27 28 29 30 31 1 2 3 4 5 …" at bounding box center [163, 92] width 85 height 25
type input "2020"
click at [251, 101] on div "Completion Year 2020 August 2425 Su Mo Tu We Th Fr Sa 27 28 29 30 31 1 2 3 4 5 …" at bounding box center [206, 92] width 171 height 25
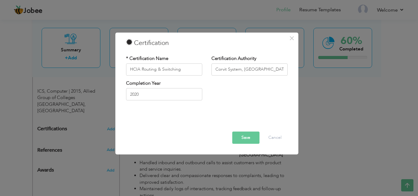
click at [248, 140] on button "Save" at bounding box center [245, 137] width 27 height 12
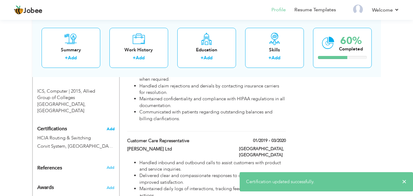
click at [111, 127] on span "Add" at bounding box center [111, 129] width 8 height 4
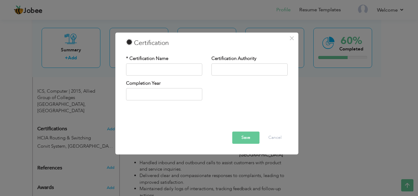
click at [185, 75] on div "* Certification Name" at bounding box center [163, 67] width 85 height 25
click at [182, 69] on input "text" at bounding box center [164, 69] width 76 height 12
paste input "MCSE Training"
type input "MCSE Training"
drag, startPoint x: 226, startPoint y: 69, endPoint x: 277, endPoint y: 70, distance: 51.1
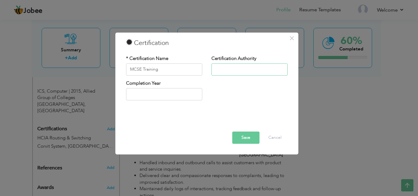
click at [226, 69] on input "text" at bounding box center [249, 69] width 76 height 12
click at [228, 66] on input "text" at bounding box center [249, 69] width 76 height 12
paste input "Corvit System, Lahore"
type input "Corvit System, Lahore"
click at [171, 101] on div "Completion Year" at bounding box center [163, 92] width 85 height 25
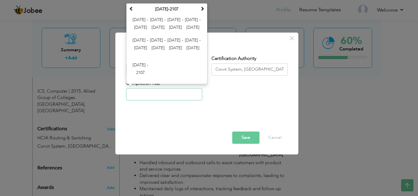
click at [176, 93] on input "text" at bounding box center [164, 94] width 76 height 12
type input "2021"
click at [255, 136] on button "Save" at bounding box center [245, 137] width 27 height 12
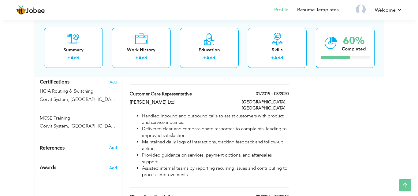
scroll to position [335, 0]
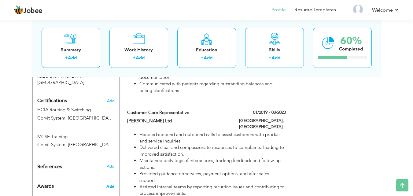
click at [112, 184] on span "Add" at bounding box center [110, 187] width 8 height 6
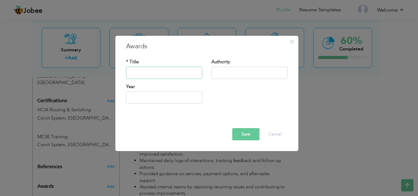
click at [141, 76] on input "text" at bounding box center [164, 73] width 76 height 12
paste input "Best Customer Support Specialist"
type input "Best Customer Support Specialist"
click at [225, 72] on input "text" at bounding box center [249, 73] width 76 height 12
click at [255, 76] on input "text" at bounding box center [249, 73] width 76 height 12
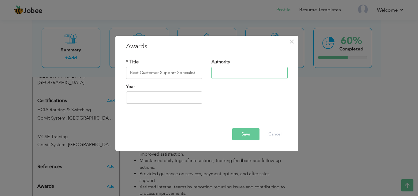
paste input "Outsource Te"
type input "Outsource Te"
type input "2025"
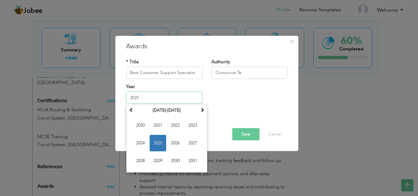
click at [180, 96] on input "2025" at bounding box center [164, 97] width 76 height 12
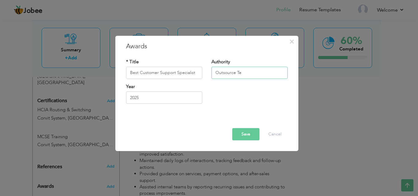
click at [273, 78] on input "Outsource Te" at bounding box center [249, 73] width 76 height 12
type input "Outsource Tel"
click at [161, 103] on input "2025" at bounding box center [164, 97] width 76 height 12
click at [184, 75] on input "Best Customer Support Specialist" at bounding box center [164, 73] width 76 height 12
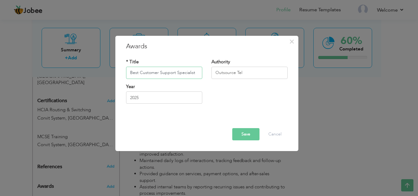
click at [184, 75] on input "Best Customer Support Specialist" at bounding box center [164, 73] width 76 height 12
paste input "Awarded by Outsource Tel for exceptional performance in client satisfaction, re…"
drag, startPoint x: 141, startPoint y: 76, endPoint x: 99, endPoint y: 75, distance: 41.9
click at [97, 75] on div "× Awards * Title Awarded by Outsource Tel for exceptional performance in client…" at bounding box center [209, 98] width 418 height 196
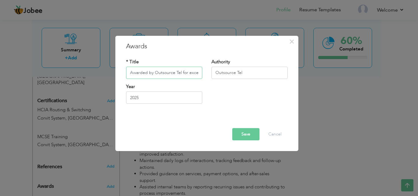
click at [140, 68] on input "Awarded by Outsource Tel for exceptional performance in client satisfaction, re…" at bounding box center [164, 73] width 76 height 12
drag, startPoint x: 181, startPoint y: 72, endPoint x: 148, endPoint y: 71, distance: 33.3
click at [148, 71] on input "Awarded by Outsource Tel for exceptional performance in client satisfaction, re…" at bounding box center [164, 73] width 76 height 12
drag, startPoint x: 158, startPoint y: 72, endPoint x: 203, endPoint y: 79, distance: 45.2
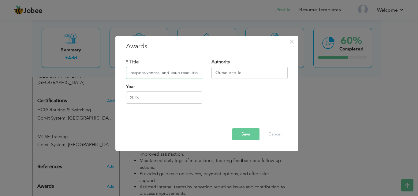
click at [203, 79] on div "* Title Awarded for exceptional performance in client satisfaction, responsiven…" at bounding box center [163, 71] width 85 height 25
type input "Awarded for exceptional performance in client satisfaction, responsiveness, and…"
click at [201, 92] on input "2025" at bounding box center [164, 97] width 76 height 12
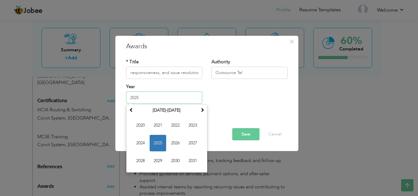
click at [201, 92] on input "2025" at bounding box center [164, 97] width 76 height 12
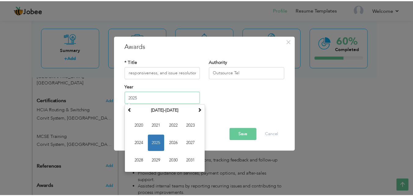
scroll to position [0, 0]
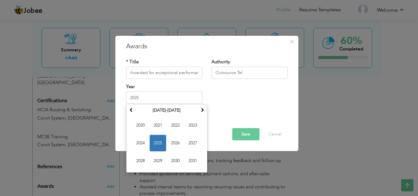
click at [225, 96] on div "Year 2025 January 2025 Su Mo Tu We Th Fr Sa 29 30 31 1 2 3 4 5 6 7 8 9 10 11 12…" at bounding box center [206, 95] width 171 height 25
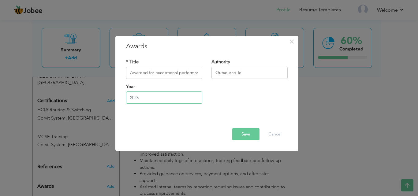
click at [158, 100] on input "2025" at bounding box center [164, 97] width 76 height 12
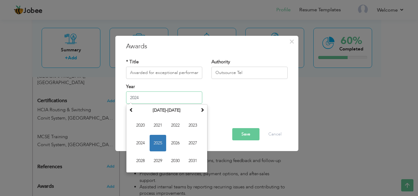
type input "2024"
click at [230, 106] on div "Year 2024 January 2025 Su Mo Tu We Th Fr Sa 29 30 31 1 2 3 4 5 6 7 8 9 10 11 12…" at bounding box center [206, 95] width 171 height 25
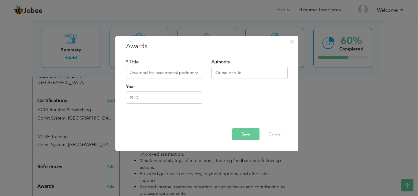
click at [250, 136] on button "Save" at bounding box center [245, 134] width 27 height 12
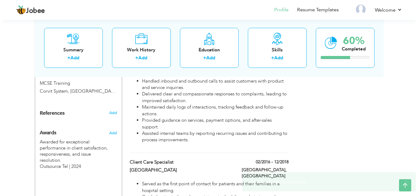
scroll to position [376, 0]
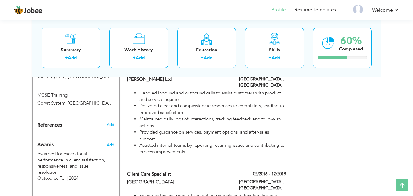
click at [109, 136] on div "Add" at bounding box center [112, 143] width 14 height 15
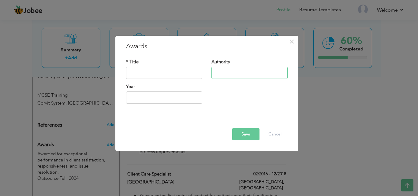
click at [223, 68] on input "text" at bounding box center [249, 73] width 76 height 12
paste input "Primemed Billing"
type input "Primemed Billing"
click at [188, 71] on input "text" at bounding box center [164, 73] width 76 height 12
paste input "Recognized by Primemed Billing for accuracy, efficiency, and highest number of …"
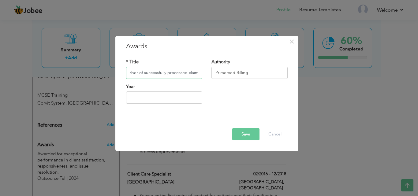
scroll to position [0, 0]
drag, startPoint x: 152, startPoint y: 76, endPoint x: 112, endPoint y: 76, distance: 39.4
click at [112, 76] on div "× Awards * Title Recognized by Primemed Billing for accuracy, efficiency, and h…" at bounding box center [209, 98] width 418 height 196
click at [186, 73] on input "Recognized by Primemed Billing for accuracy, efficiency, and highest number of …" at bounding box center [164, 73] width 76 height 12
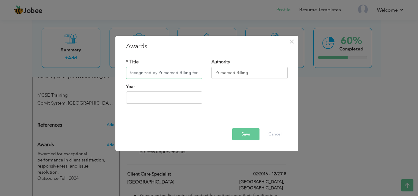
drag, startPoint x: 193, startPoint y: 72, endPoint x: 153, endPoint y: 73, distance: 40.4
click at [153, 73] on input "Recognized by Primemed Billing for accuracy, efficiency, and highest number of …" at bounding box center [164, 73] width 76 height 12
type input "Recognized for accuracy, efficiency, and highest number of successfully process…"
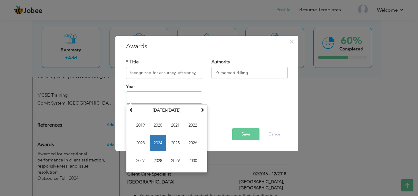
click at [161, 102] on input "text" at bounding box center [164, 97] width 76 height 12
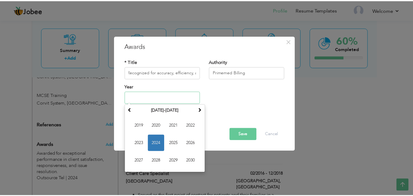
scroll to position [0, 0]
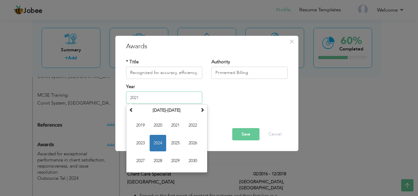
type input "2021"
click at [249, 137] on button "Save" at bounding box center [245, 134] width 27 height 12
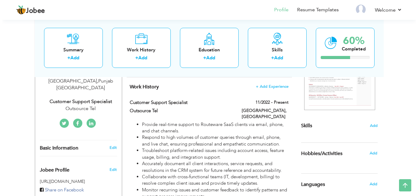
scroll to position [116, 0]
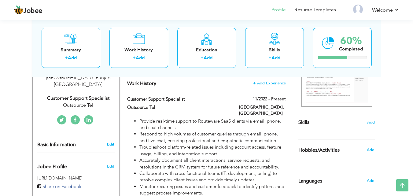
click at [114, 142] on link "Edit" at bounding box center [110, 145] width 7 height 6
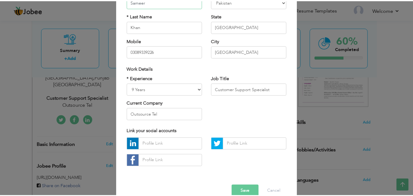
scroll to position [80, 0]
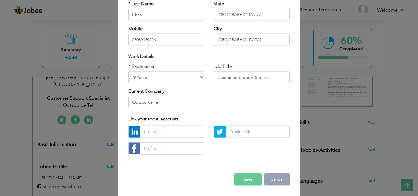
click at [277, 182] on button "Cancel" at bounding box center [276, 179] width 25 height 12
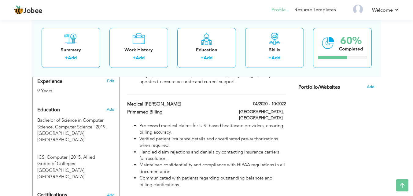
scroll to position [16, 0]
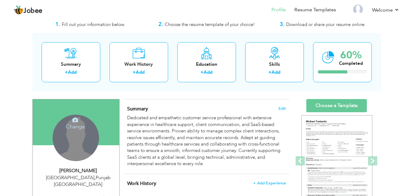
click at [84, 147] on div "Change Remove" at bounding box center [76, 138] width 46 height 46
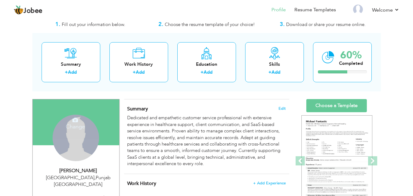
click at [77, 120] on icon at bounding box center [75, 120] width 6 height 6
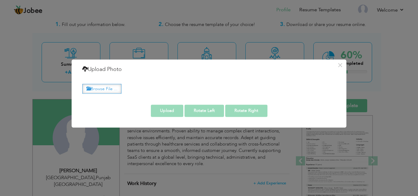
click at [106, 92] on label "Browse File ..." at bounding box center [101, 88] width 39 height 9
click at [0, 0] on input "Browse File ..." at bounding box center [0, 0] width 0 height 0
click at [104, 85] on label "Browse File ..." at bounding box center [101, 88] width 39 height 9
click at [0, 0] on input "Browse File ..." at bounding box center [0, 0] width 0 height 0
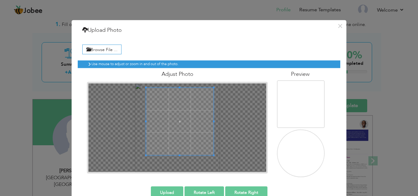
click at [173, 113] on span at bounding box center [180, 122] width 68 height 68
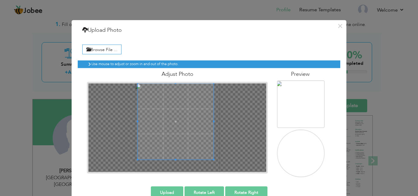
click at [138, 123] on div at bounding box center [176, 121] width 76 height 76
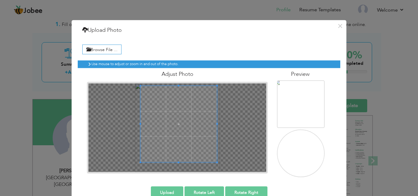
click at [198, 121] on span at bounding box center [178, 124] width 76 height 76
click at [168, 192] on button "Upload" at bounding box center [167, 192] width 32 height 12
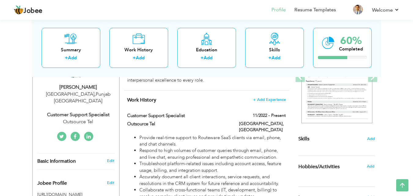
scroll to position [95, 0]
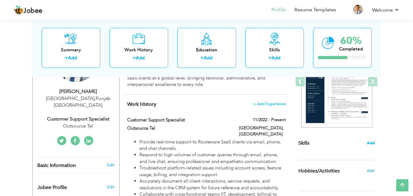
click at [373, 145] on span "Add" at bounding box center [371, 143] width 8 height 6
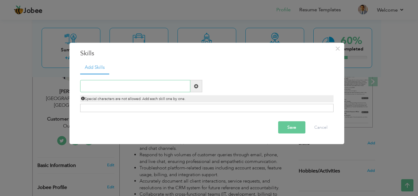
click at [110, 86] on input "text" at bounding box center [135, 86] width 110 height 12
paste input "Patient & Client Communication"
type input "Patient & Client Communication"
click at [195, 88] on span at bounding box center [196, 86] width 4 height 4
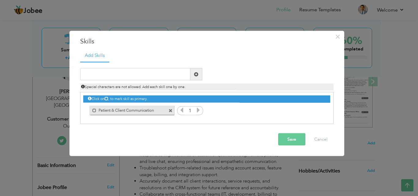
click at [199, 113] on icon at bounding box center [198, 110] width 6 height 6
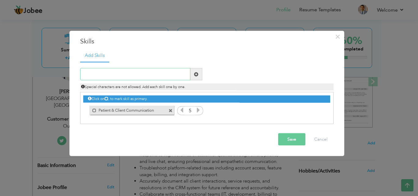
click at [96, 74] on input "text" at bounding box center [135, 74] width 110 height 12
paste input "CRM & Ticketing Systems (e.g., Salesforce, Zendesk"
type input "CRM & Ticketing Systems (e.g., Salesforce, Zendesk"
click at [194, 75] on span at bounding box center [196, 74] width 4 height 4
click at [176, 78] on input "text" at bounding box center [135, 74] width 110 height 12
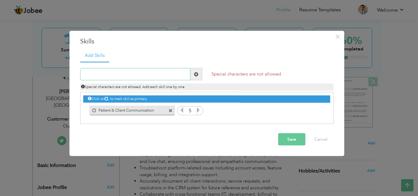
paste input "CRM & Ticketing Systems (e.g., Salesforce, Zendesk"
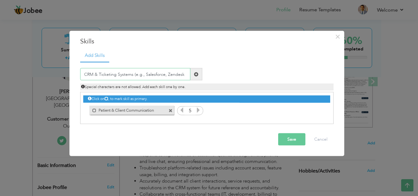
drag, startPoint x: 143, startPoint y: 74, endPoint x: 134, endPoint y: 76, distance: 9.4
click at [134, 76] on input "CRM & Ticketing Systems (e.g., Salesforce, Zendesk" at bounding box center [135, 74] width 110 height 12
click at [148, 74] on input "CRM & Ticketing Systems (e.g., Salesforce, Zendesk" at bounding box center [135, 74] width 110 height 12
drag, startPoint x: 144, startPoint y: 75, endPoint x: 135, endPoint y: 72, distance: 9.3
click at [135, 72] on input "CRM & Ticketing Systems (e.g., Salesforce, Zendesk" at bounding box center [135, 74] width 110 height 12
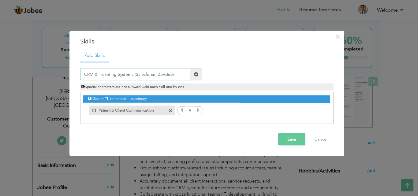
click at [175, 75] on input "CRM & Ticketing Systems (Salesforce, Zendesk" at bounding box center [135, 74] width 110 height 12
type input "CRM & Ticketing Systems (Salesforce, Zendesk)"
click at [195, 76] on span at bounding box center [196, 74] width 4 height 4
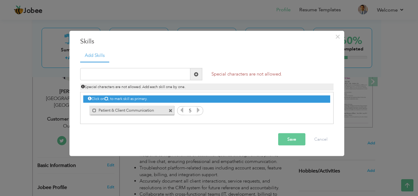
click at [198, 76] on span at bounding box center [196, 74] width 4 height 4
click at [180, 74] on input "text" at bounding box center [135, 74] width 110 height 12
paste input "CRM & Ticketing Systems (e.g., Salesforce, Zendesk"
click at [164, 75] on input "CRM & Ticketing Systems (e.g., Salesforce, Zendesk" at bounding box center [135, 74] width 110 height 12
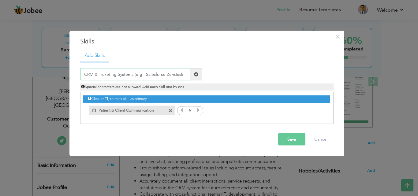
click at [145, 75] on input "CRM & Ticketing Systems (e.g., Salesforce Zendesk" at bounding box center [135, 74] width 110 height 12
click at [177, 77] on input "CRM & Ticketing Systems (Salesforce Zendesk" at bounding box center [135, 74] width 110 height 12
click at [190, 73] on input "CRM & Ticketing Systems (Salesforce Zendesk)" at bounding box center [135, 74] width 110 height 12
type input "CRM & Ticketing Systems (Salesforce Zendesk)"
click at [198, 73] on span at bounding box center [196, 74] width 4 height 4
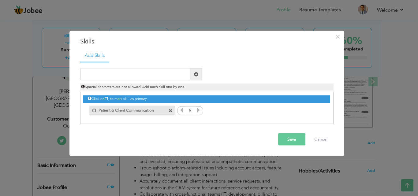
click at [198, 73] on span at bounding box center [196, 74] width 4 height 4
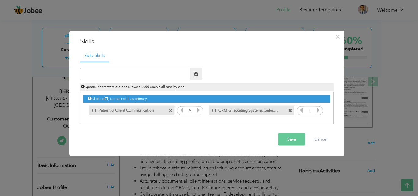
click at [316, 112] on icon at bounding box center [318, 110] width 6 height 6
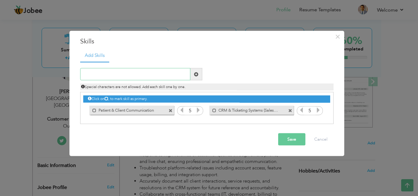
click at [104, 70] on input "text" at bounding box center [135, 74] width 110 height 12
click at [105, 72] on input "text" at bounding box center [135, 74] width 110 height 12
paste input "SaaS Customer Support"
type input "SaaS Customer Support"
click at [198, 74] on span at bounding box center [196, 74] width 12 height 12
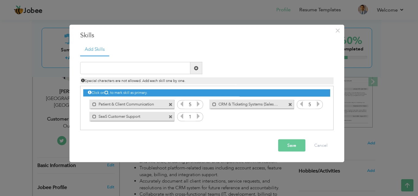
click at [198, 115] on icon at bounding box center [198, 116] width 6 height 6
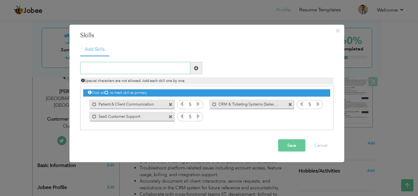
click at [182, 67] on input "text" at bounding box center [135, 68] width 110 height 12
paste input "Conflict Resolution & Empathy"
type input "Conflict Resolution & Empathy"
click at [191, 70] on span at bounding box center [196, 68] width 12 height 12
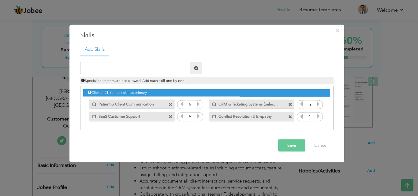
click at [318, 115] on icon at bounding box center [318, 116] width 6 height 6
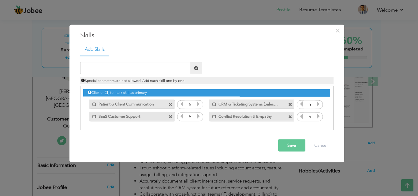
click at [318, 115] on icon at bounding box center [318, 116] width 6 height 6
click at [97, 71] on input "text" at bounding box center [135, 68] width 110 height 12
paste input "Time Management & Multitasking"
type input "Time Management & Multitasking"
click at [199, 70] on span at bounding box center [196, 68] width 12 height 12
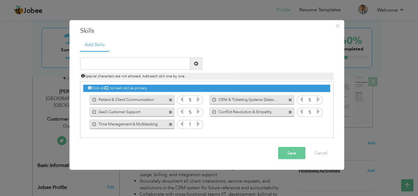
click at [196, 126] on icon at bounding box center [198, 124] width 6 height 6
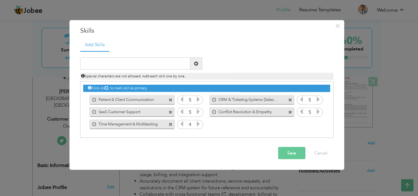
click at [196, 126] on icon at bounding box center [198, 124] width 6 height 6
drag, startPoint x: 280, startPoint y: 147, endPoint x: 284, endPoint y: 150, distance: 4.8
click at [280, 147] on button "Save" at bounding box center [291, 153] width 27 height 12
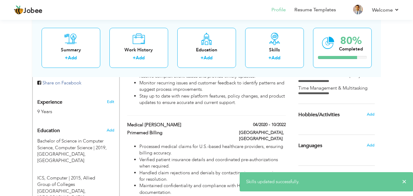
scroll to position [234, 0]
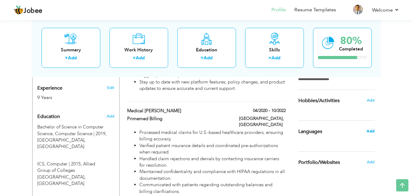
click at [373, 132] on span "Add" at bounding box center [370, 131] width 8 height 6
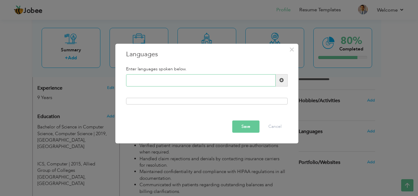
click at [176, 81] on input "text" at bounding box center [200, 80] width 149 height 12
type input "English"
click at [283, 84] on span at bounding box center [281, 80] width 12 height 12
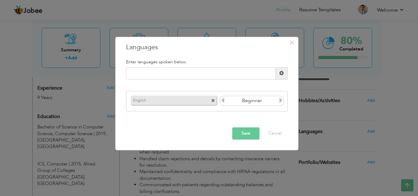
click at [281, 100] on icon at bounding box center [281, 101] width 6 height 6
click at [222, 100] on icon at bounding box center [223, 101] width 6 height 6
click at [248, 134] on button "Save" at bounding box center [245, 133] width 27 height 12
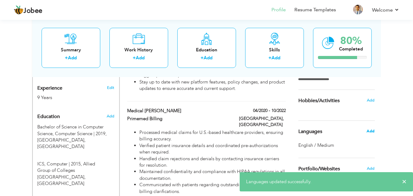
click at [368, 129] on span "Add" at bounding box center [370, 131] width 8 height 6
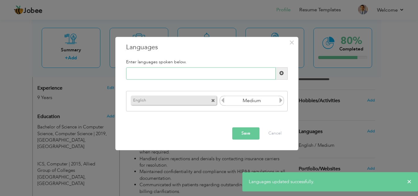
click at [194, 74] on input "text" at bounding box center [200, 73] width 149 height 12
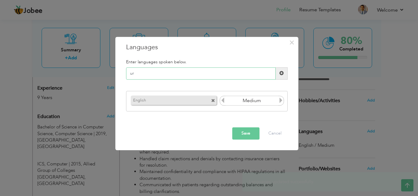
type input "u"
type input "Urdu"
click at [282, 76] on span at bounding box center [281, 73] width 12 height 12
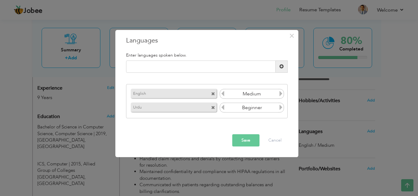
click at [284, 109] on div "Beginner" at bounding box center [251, 108] width 64 height 10
click at [283, 108] on icon at bounding box center [281, 108] width 6 height 6
click at [223, 108] on icon at bounding box center [223, 108] width 6 height 6
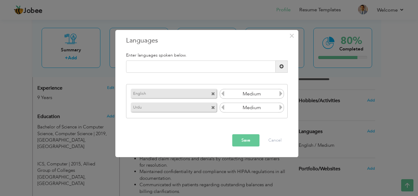
click at [250, 140] on button "Save" at bounding box center [245, 140] width 27 height 12
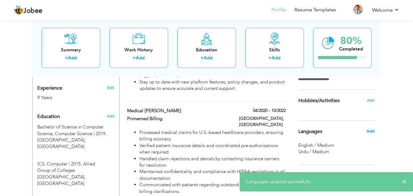
click at [372, 131] on span "Add" at bounding box center [370, 131] width 8 height 6
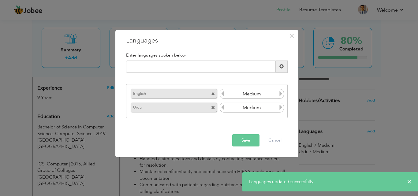
click at [280, 108] on icon at bounding box center [281, 108] width 6 height 6
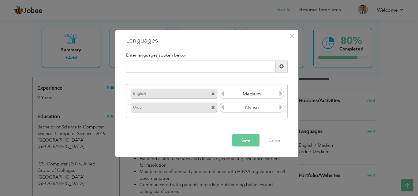
click at [245, 141] on button "Save" at bounding box center [245, 140] width 27 height 12
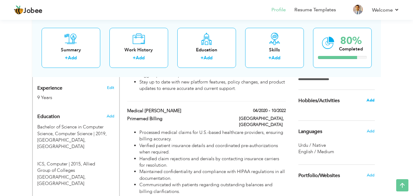
click at [371, 100] on span "Add" at bounding box center [370, 100] width 8 height 6
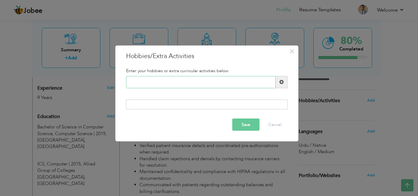
click at [170, 83] on input "text" at bounding box center [200, 82] width 149 height 12
paste input "Volunteering in healthcar"
type input "Volunteering in healthcar"
click at [172, 79] on input "text" at bounding box center [200, 82] width 149 height 12
paste input "Volunteering in healthcar"
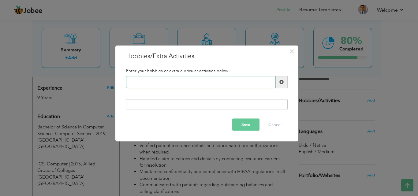
type input "Volunteering in healthcar"
drag, startPoint x: 204, startPoint y: 86, endPoint x: 208, endPoint y: 86, distance: 3.4
click at [204, 86] on input "text" at bounding box center [200, 82] width 149 height 12
paste input "Problem-solving activitie"
drag, startPoint x: 87, startPoint y: 79, endPoint x: 77, endPoint y: 75, distance: 11.4
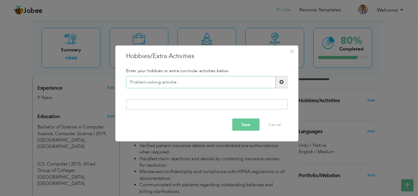
click at [65, 76] on div "× Hobbies/Extra Activities Enter your hobbies or extra curricular activities be…" at bounding box center [209, 98] width 418 height 196
click at [114, 81] on div "× Hobbies/Extra Activities Enter your hobbies or extra curricular activities be…" at bounding box center [209, 98] width 418 height 196
click at [114, 81] on body "Jobee Profile Resume Templates Resume Templates Cover Letters About My Resume W…" at bounding box center [209, 103] width 418 height 674
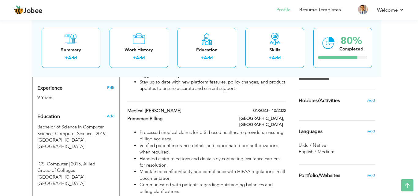
click at [114, 81] on div at bounding box center [209, 98] width 418 height 196
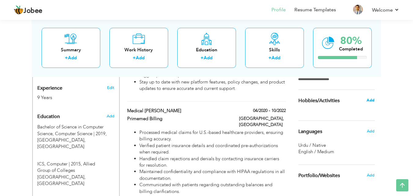
click at [367, 101] on span "Add" at bounding box center [370, 100] width 8 height 6
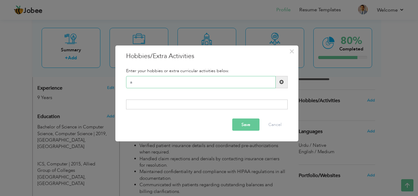
click at [201, 83] on input "a" at bounding box center [200, 82] width 149 height 12
type input "asdasdsanhidhksahihsaihih"
drag, startPoint x: 203, startPoint y: 82, endPoint x: 211, endPoint y: 83, distance: 8.0
click at [203, 82] on input "text" at bounding box center [200, 82] width 149 height 12
paste input "Healthcare volunteering"
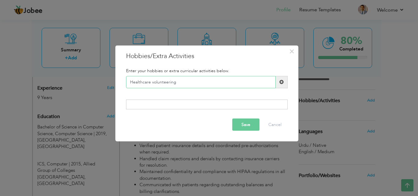
type input "Healthcare volunteering"
click at [283, 82] on span at bounding box center [281, 82] width 12 height 12
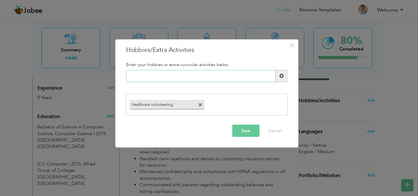
click at [207, 78] on input "text" at bounding box center [200, 76] width 149 height 12
paste input "reading"
drag, startPoint x: 133, startPoint y: 75, endPoint x: 290, endPoint y: 55, distance: 159.0
click at [131, 75] on input "reading" at bounding box center [200, 76] width 149 height 12
click at [193, 64] on h5 "Enter your hobbies or extra curricular activities below." at bounding box center [206, 64] width 161 height 5
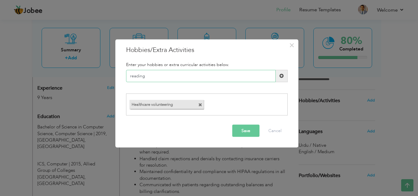
click at [132, 75] on input "reading" at bounding box center [200, 76] width 149 height 12
type input "Reading"
click at [286, 78] on span at bounding box center [281, 76] width 12 height 12
click at [168, 79] on input "text" at bounding box center [200, 76] width 149 height 12
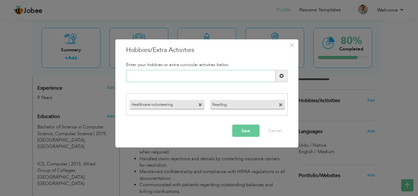
paste input "problem-solving"
click at [131, 75] on input "problem-solving" at bounding box center [200, 76] width 149 height 12
type input "Problem-solving"
click at [278, 77] on span at bounding box center [281, 76] width 12 height 12
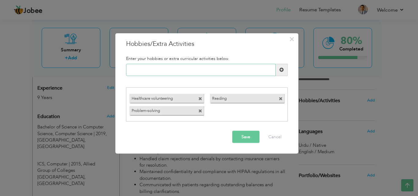
click at [233, 68] on input "text" at bounding box center [200, 70] width 149 height 12
paste input "Listening to podcasts"
type input "Listening to podcasts"
click at [281, 71] on span at bounding box center [281, 70] width 4 height 4
click at [163, 73] on input "text" at bounding box center [200, 70] width 149 height 12
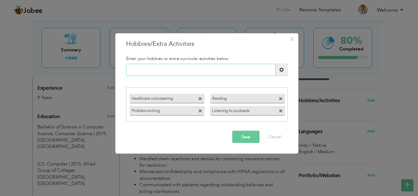
paste input "Customer service blogs"
type input "Customer service blogs"
click at [282, 71] on span at bounding box center [281, 70] width 4 height 4
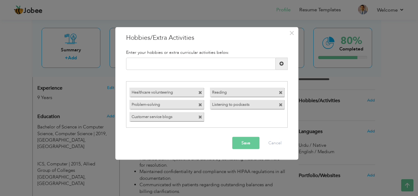
click at [243, 150] on div "Save Cancel" at bounding box center [206, 142] width 171 height 21
click at [247, 145] on button "Save" at bounding box center [245, 143] width 27 height 12
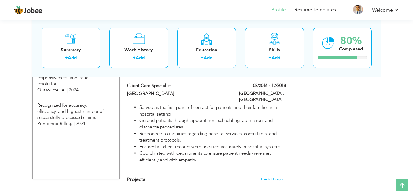
scroll to position [24, 0]
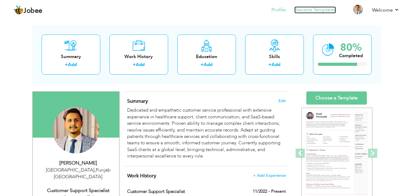
click at [323, 11] on link "Resume Templates" at bounding box center [315, 9] width 42 height 7
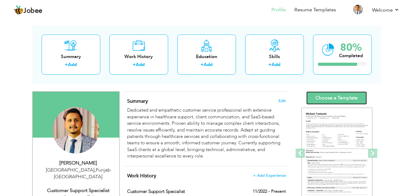
click at [338, 98] on link "Choose a Template" at bounding box center [336, 97] width 61 height 13
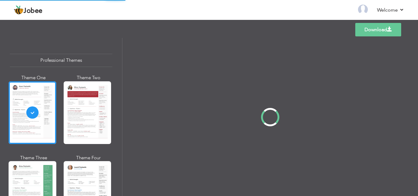
click at [45, 175] on div "Professional Themes Theme One Theme Two Theme Three Theme Four" at bounding box center [209, 117] width 418 height 158
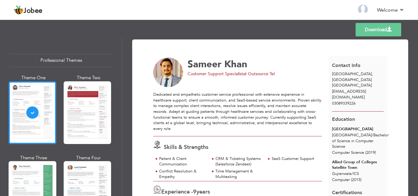
click at [42, 175] on div at bounding box center [33, 192] width 48 height 63
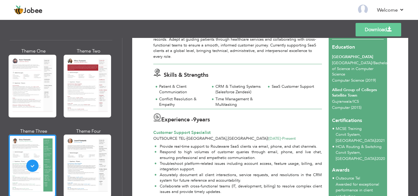
scroll to position [296, 0]
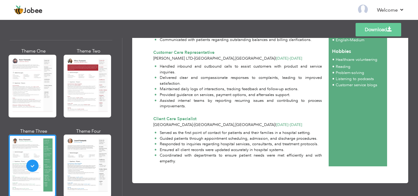
drag, startPoint x: 414, startPoint y: 181, endPoint x: 414, endPoint y: 163, distance: 17.7
click at [414, 163] on div "Download [PERSON_NAME] Customer Support Specialist at Outsource Tel 9 ," at bounding box center [269, 117] width 295 height 158
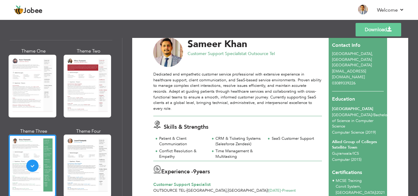
scroll to position [0, 0]
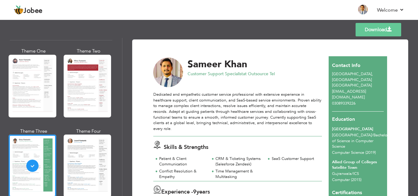
click at [384, 26] on link "Download" at bounding box center [378, 29] width 46 height 13
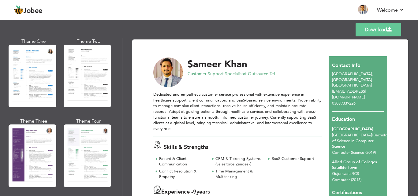
scroll to position [490, 0]
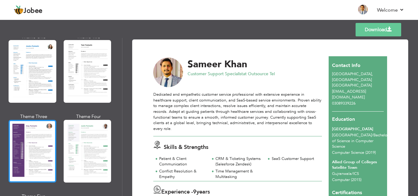
click at [21, 137] on div at bounding box center [33, 151] width 48 height 63
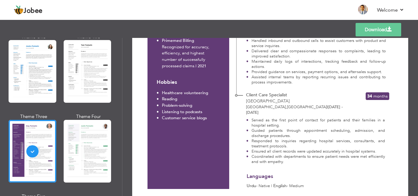
scroll to position [0, 0]
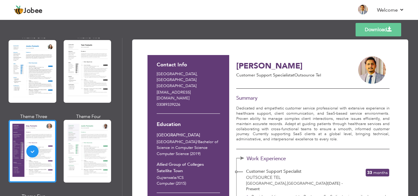
click at [383, 31] on link "Download" at bounding box center [378, 29] width 46 height 13
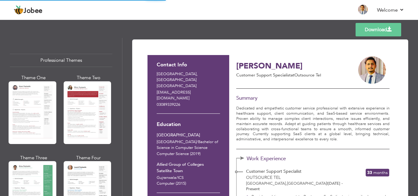
click at [81, 104] on div at bounding box center [88, 112] width 48 height 63
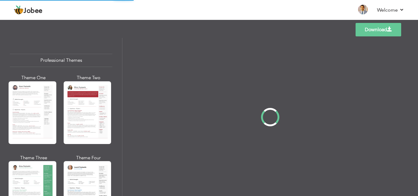
drag, startPoint x: 120, startPoint y: 48, endPoint x: 122, endPoint y: 62, distance: 14.1
click at [122, 62] on div "Professional Themes Theme One Theme Two Theme Three Theme Four" at bounding box center [209, 117] width 418 height 158
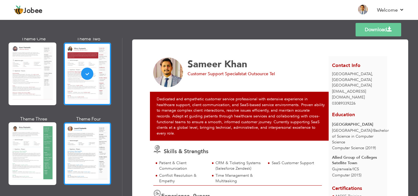
click at [97, 141] on div at bounding box center [88, 153] width 48 height 63
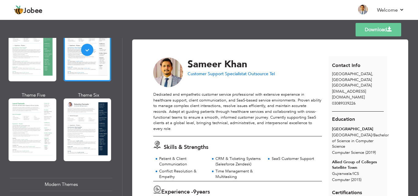
scroll to position [150, 0]
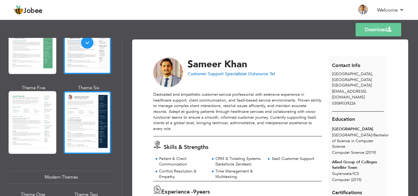
click at [102, 115] on div at bounding box center [88, 122] width 48 height 63
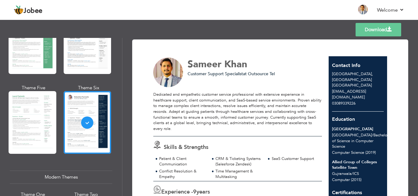
click at [416, 32] on div "Templates Download" at bounding box center [209, 30] width 418 height 20
click at [385, 30] on link "Download" at bounding box center [378, 29] width 46 height 13
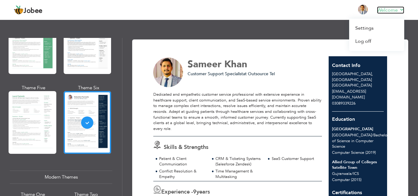
click at [391, 9] on link "Welcome" at bounding box center [390, 9] width 27 height 7
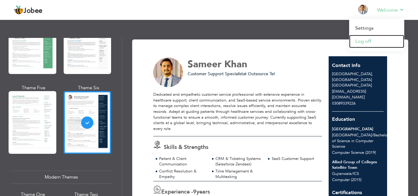
click at [368, 40] on link "Log off" at bounding box center [376, 41] width 55 height 13
